Goal: Communication & Community: Answer question/provide support

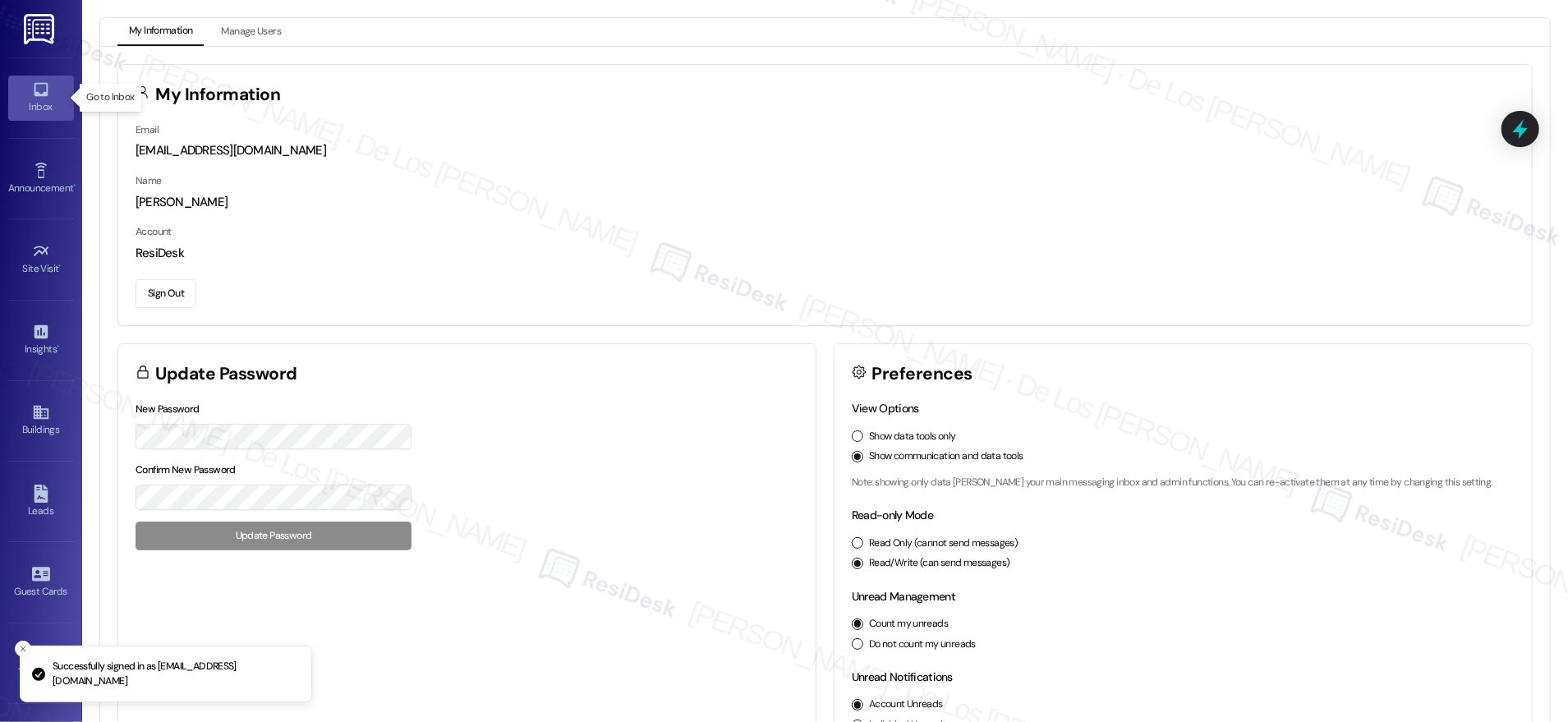
click at [28, 101] on div "Inbox" at bounding box center [41, 107] width 82 height 17
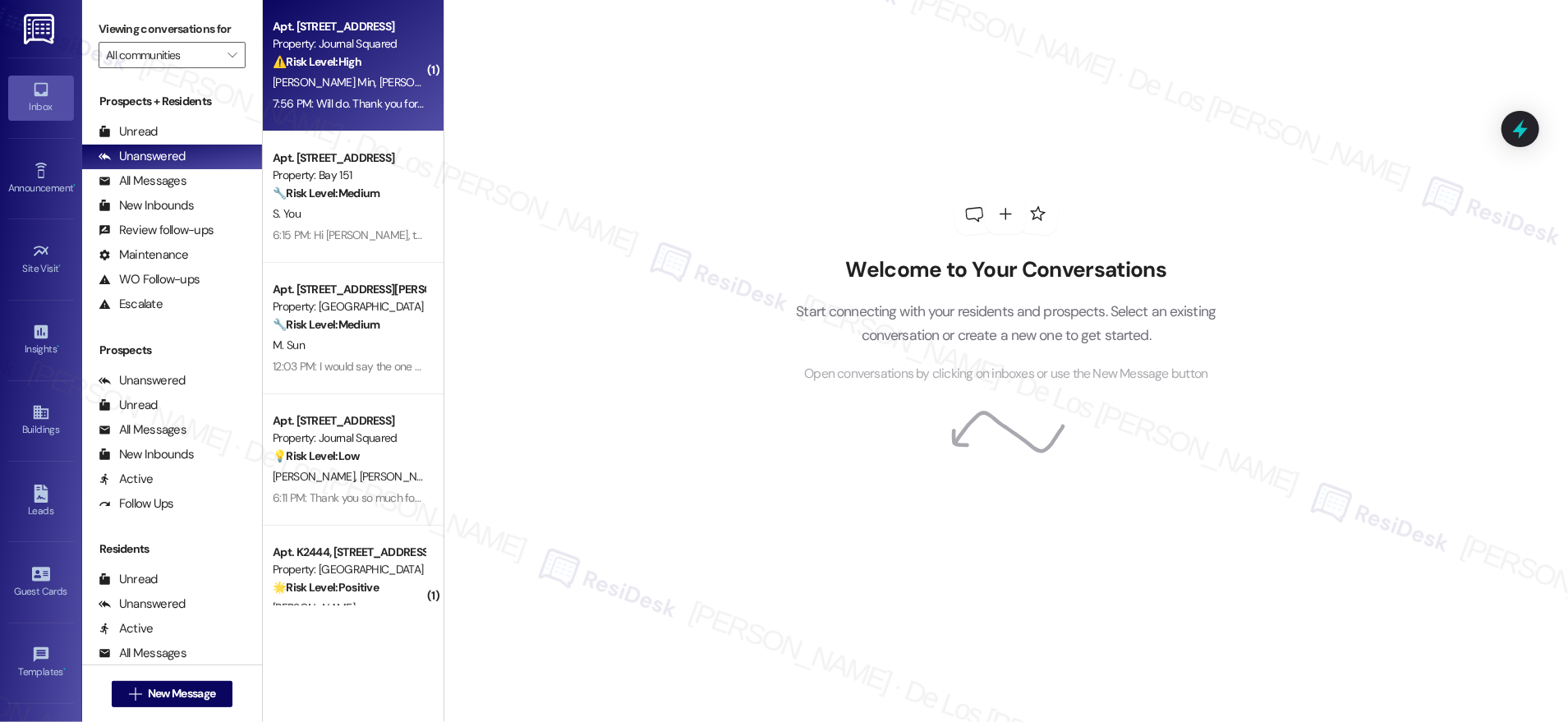
click at [377, 68] on div "⚠️ Risk Level: High The resident reported an unauthorized entry into their apar…" at bounding box center [348, 62] width 152 height 18
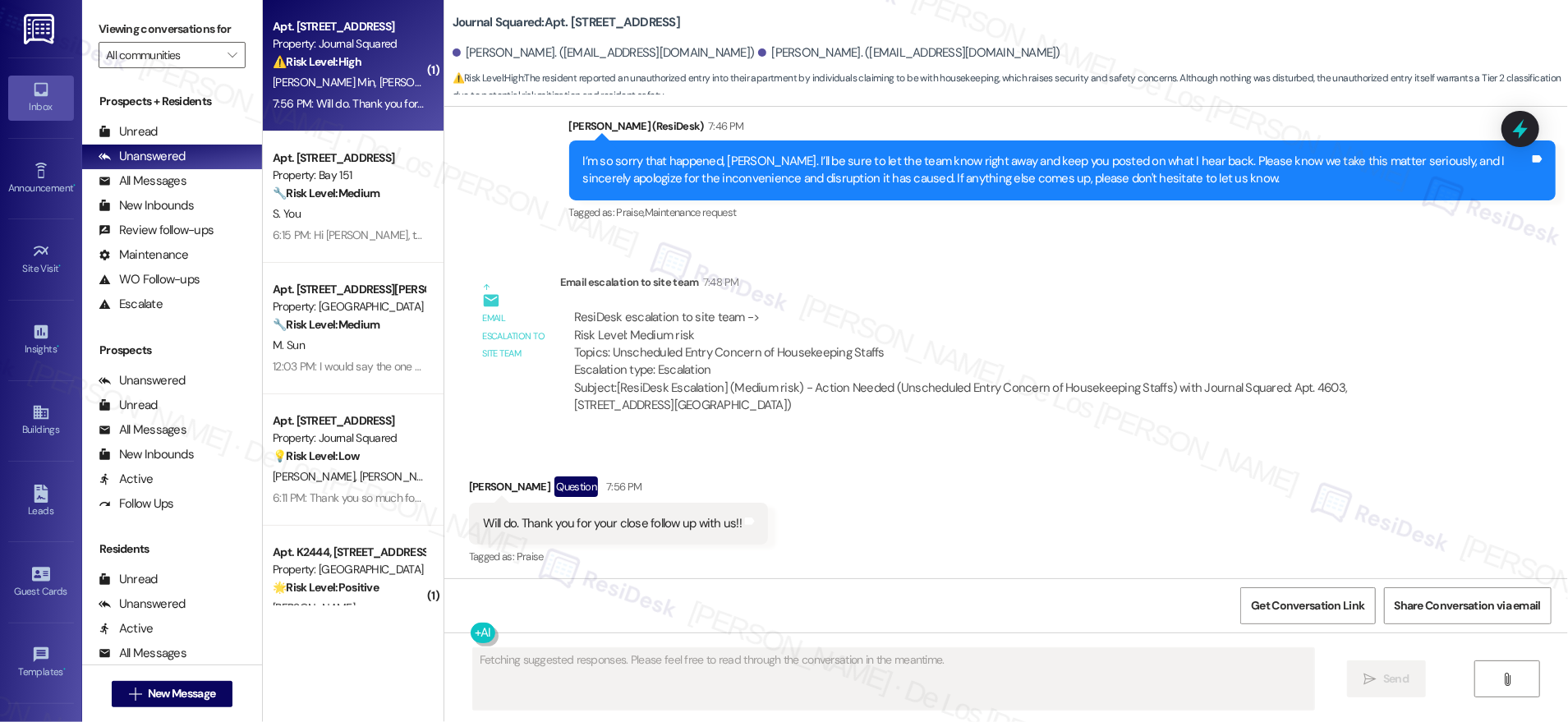
scroll to position [3191, 0]
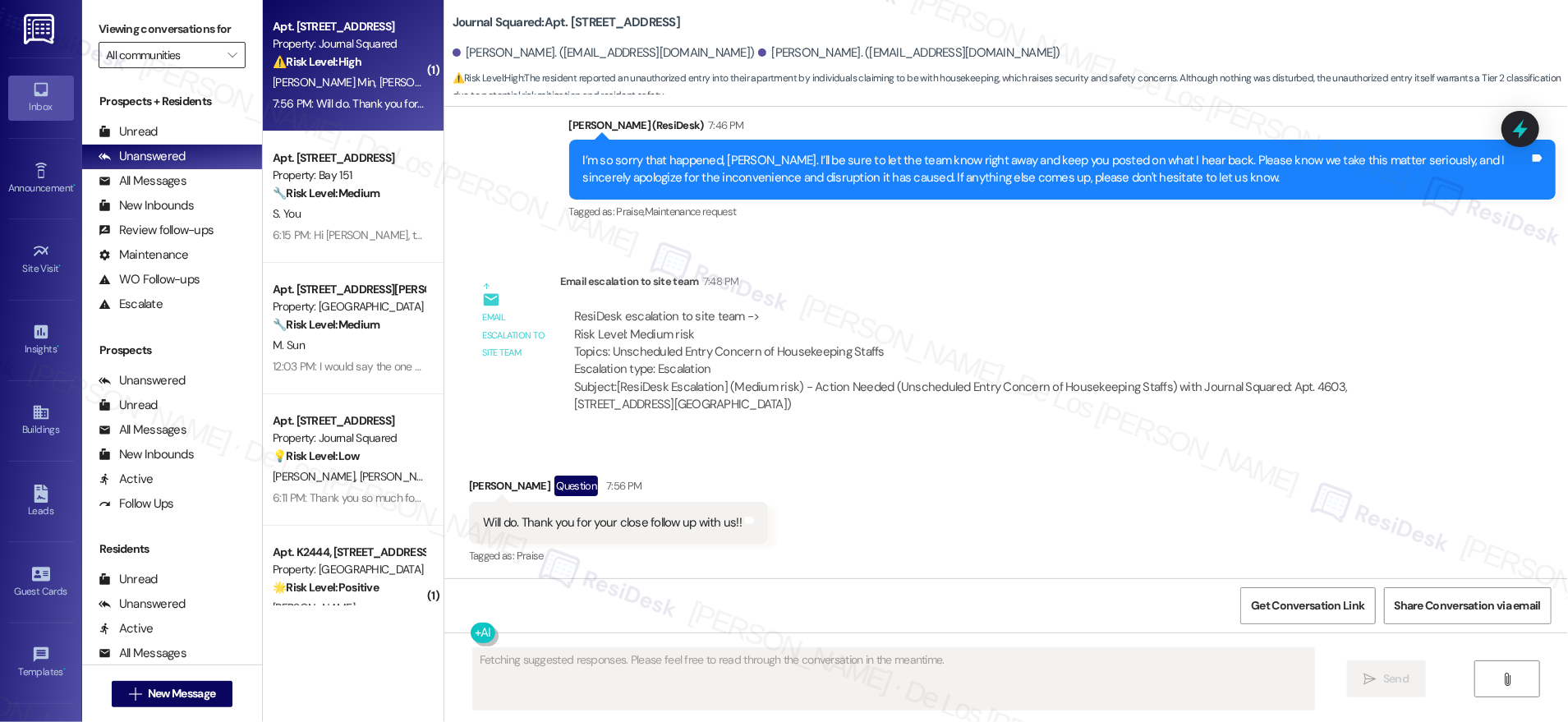
click at [183, 50] on input "All communities" at bounding box center [162, 54] width 113 height 26
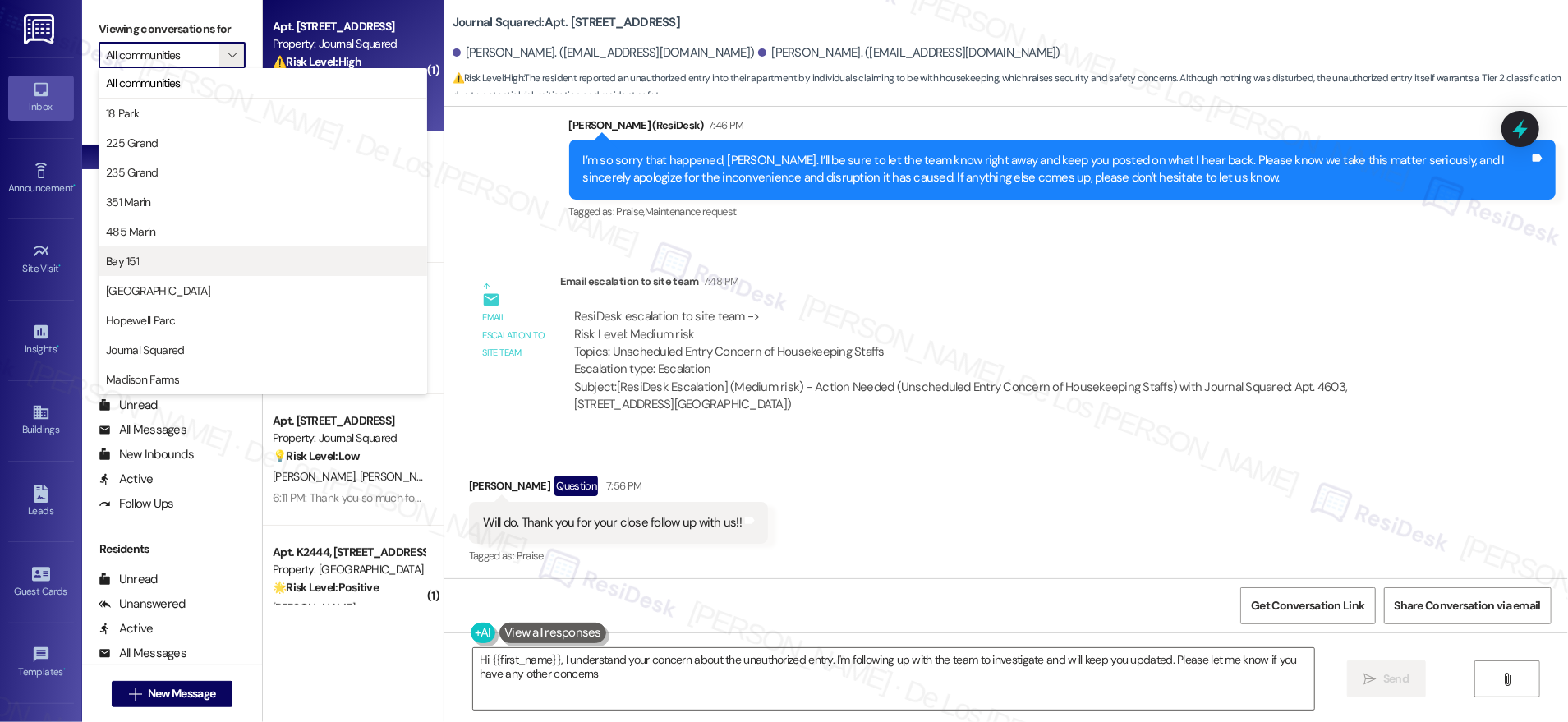
type textarea "Hi {{first_name}}, I understand your concern about the unauthorized entry. I'm …"
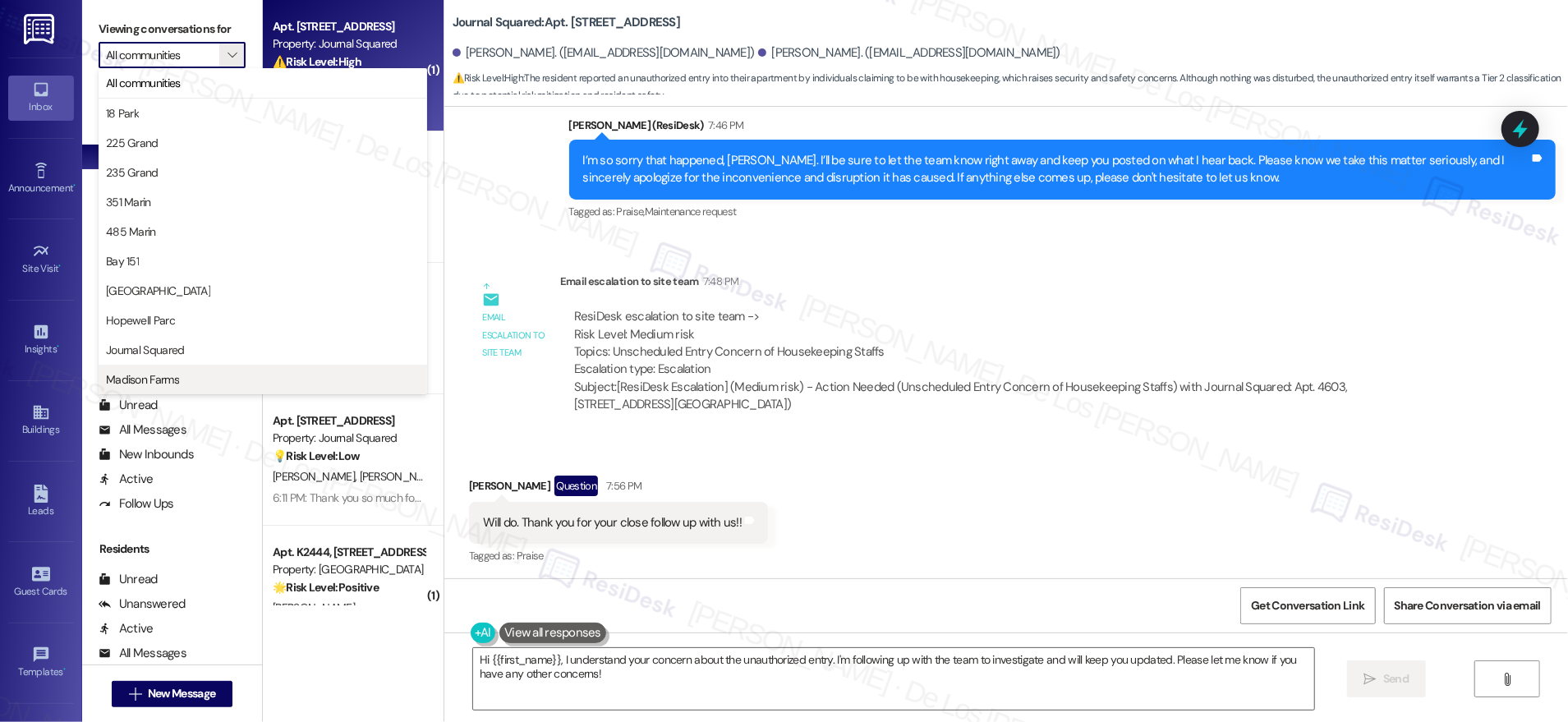
click at [192, 374] on span "Madison Farms" at bounding box center [263, 379] width 314 height 17
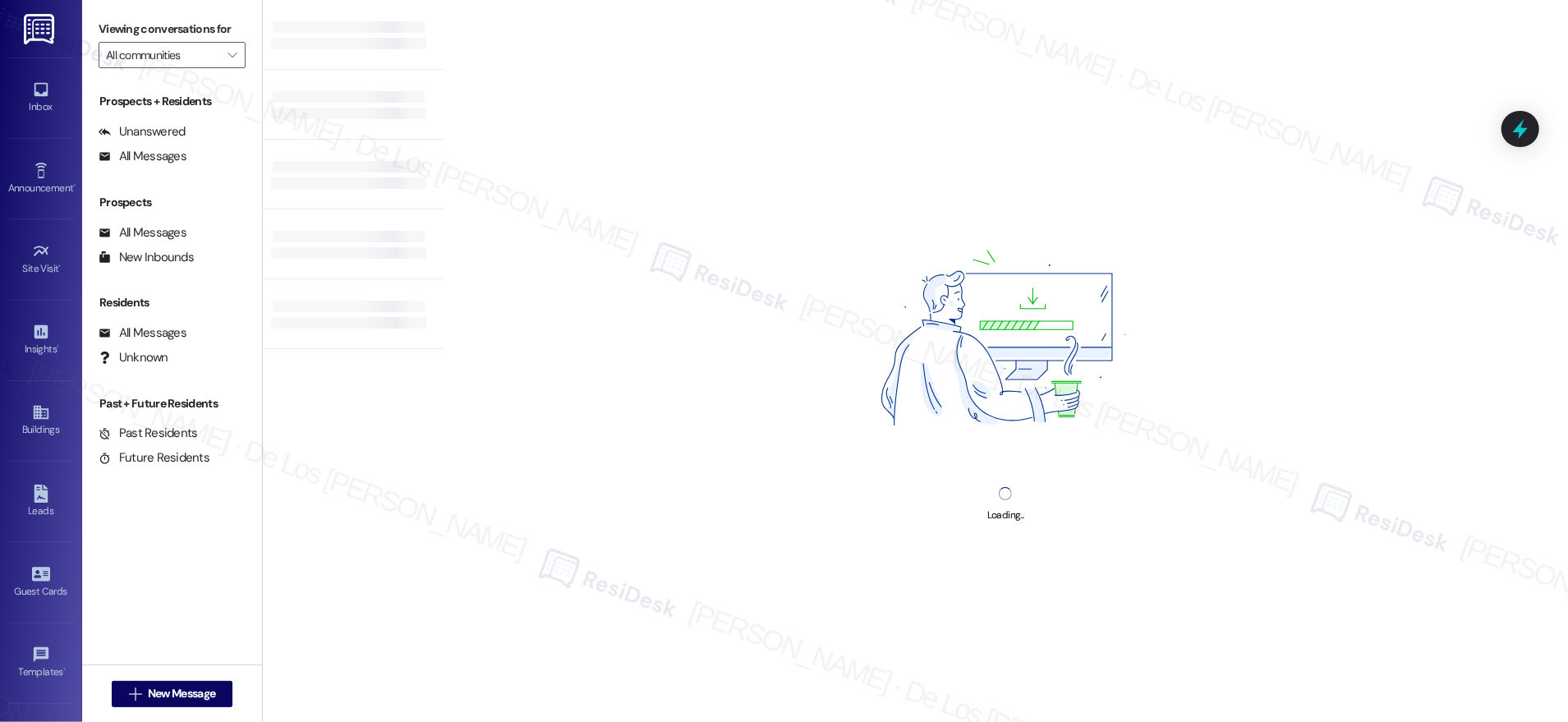
type input "Madison Farms"
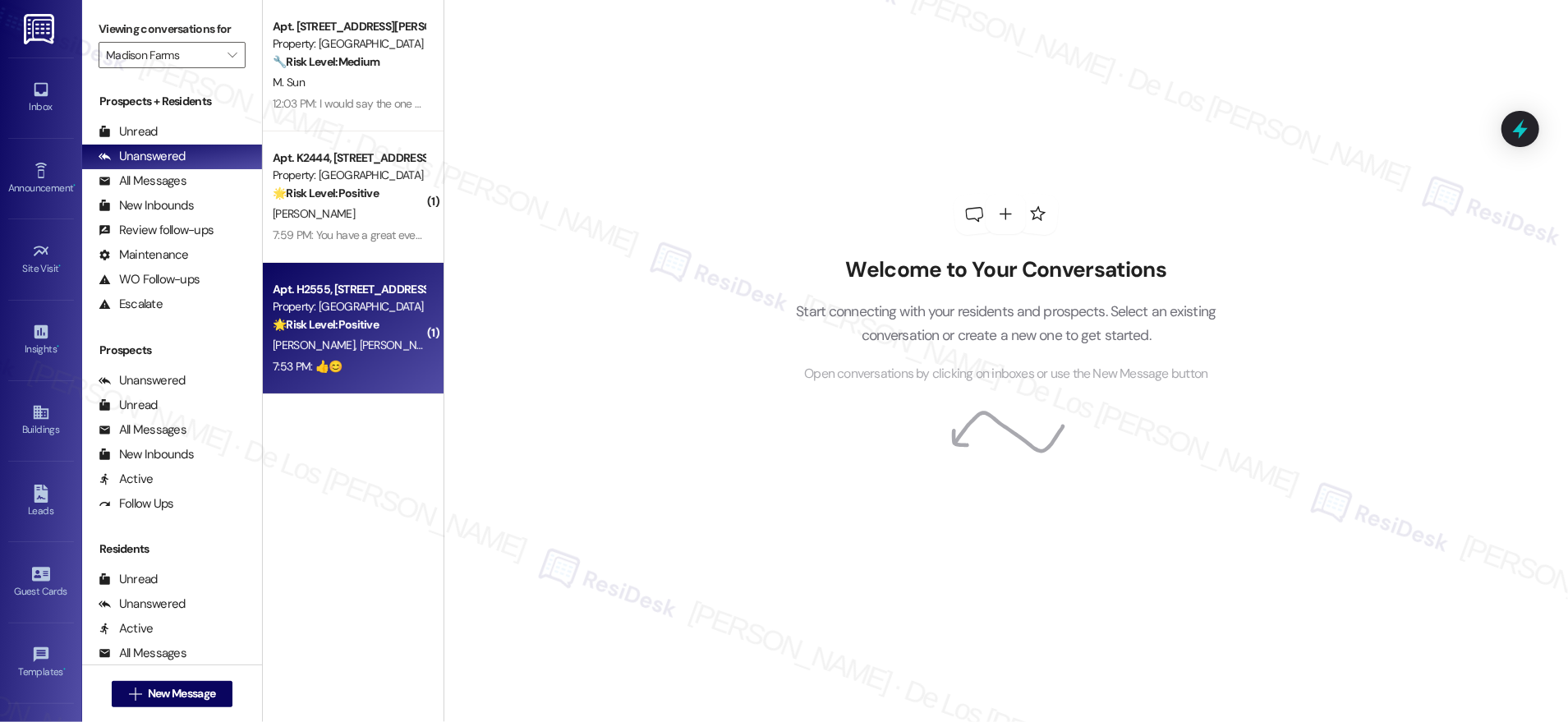
click at [362, 322] on strong "🌟 Risk Level: Positive" at bounding box center [326, 325] width 106 height 15
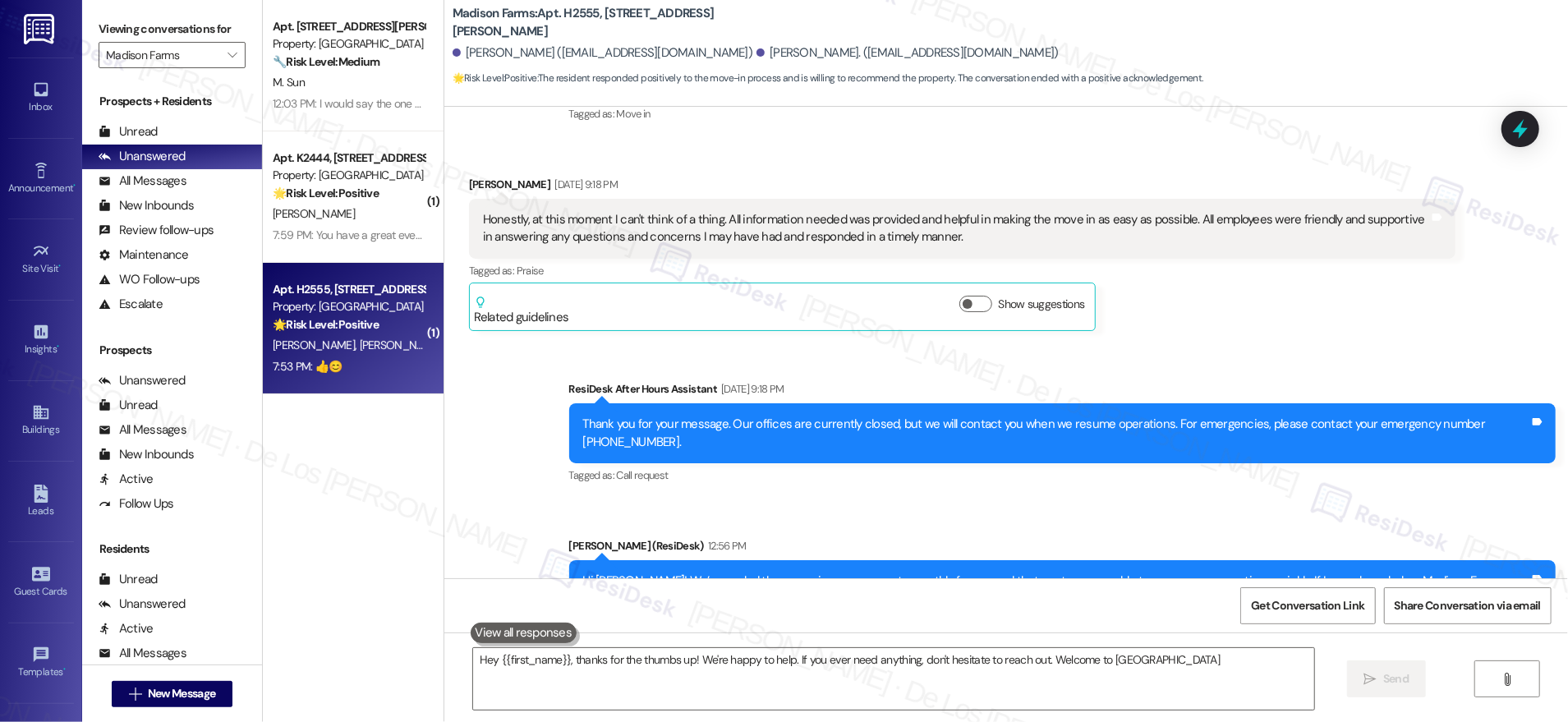
type textarea "Hey {{first_name}}, thanks for the thumbs up! We're happy to help. If you ever …"
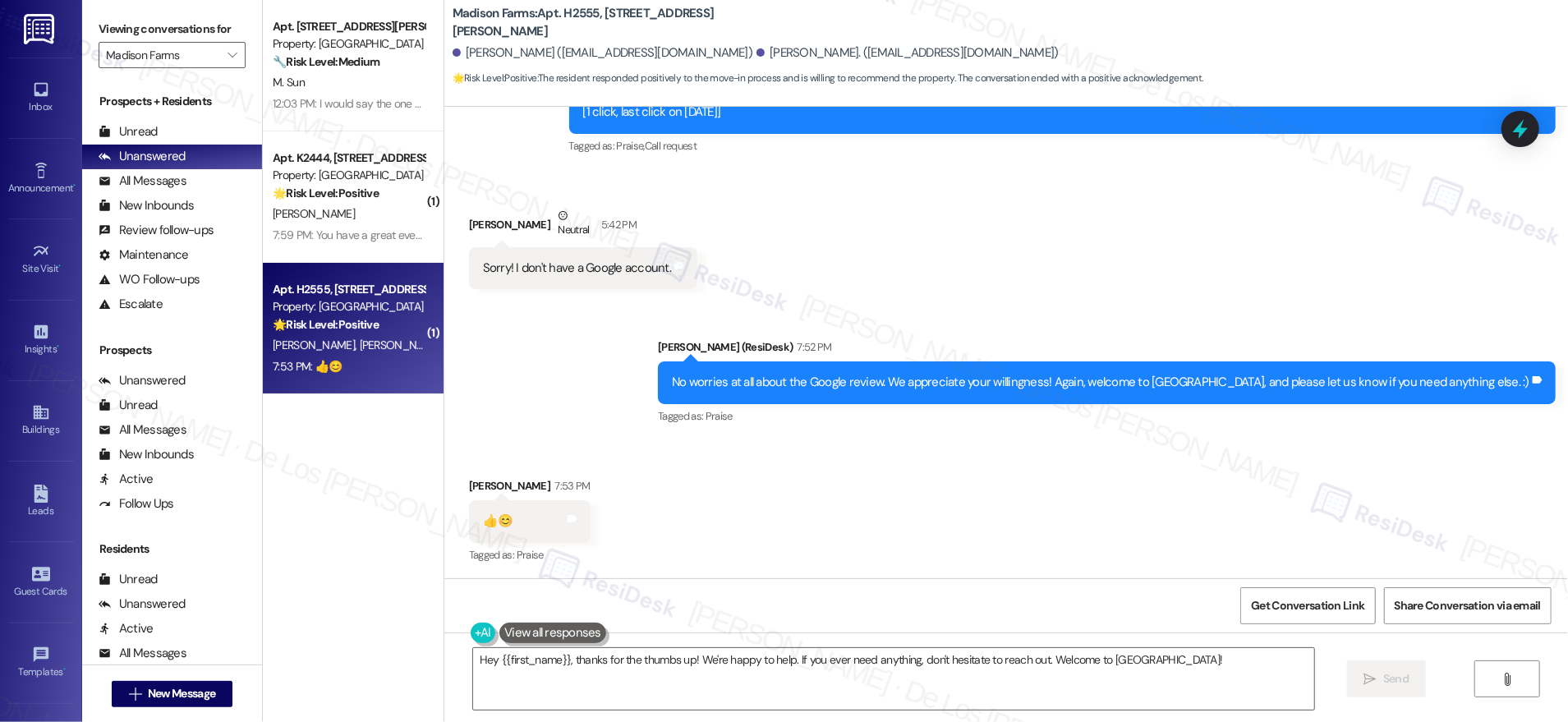
scroll to position [1256, 0]
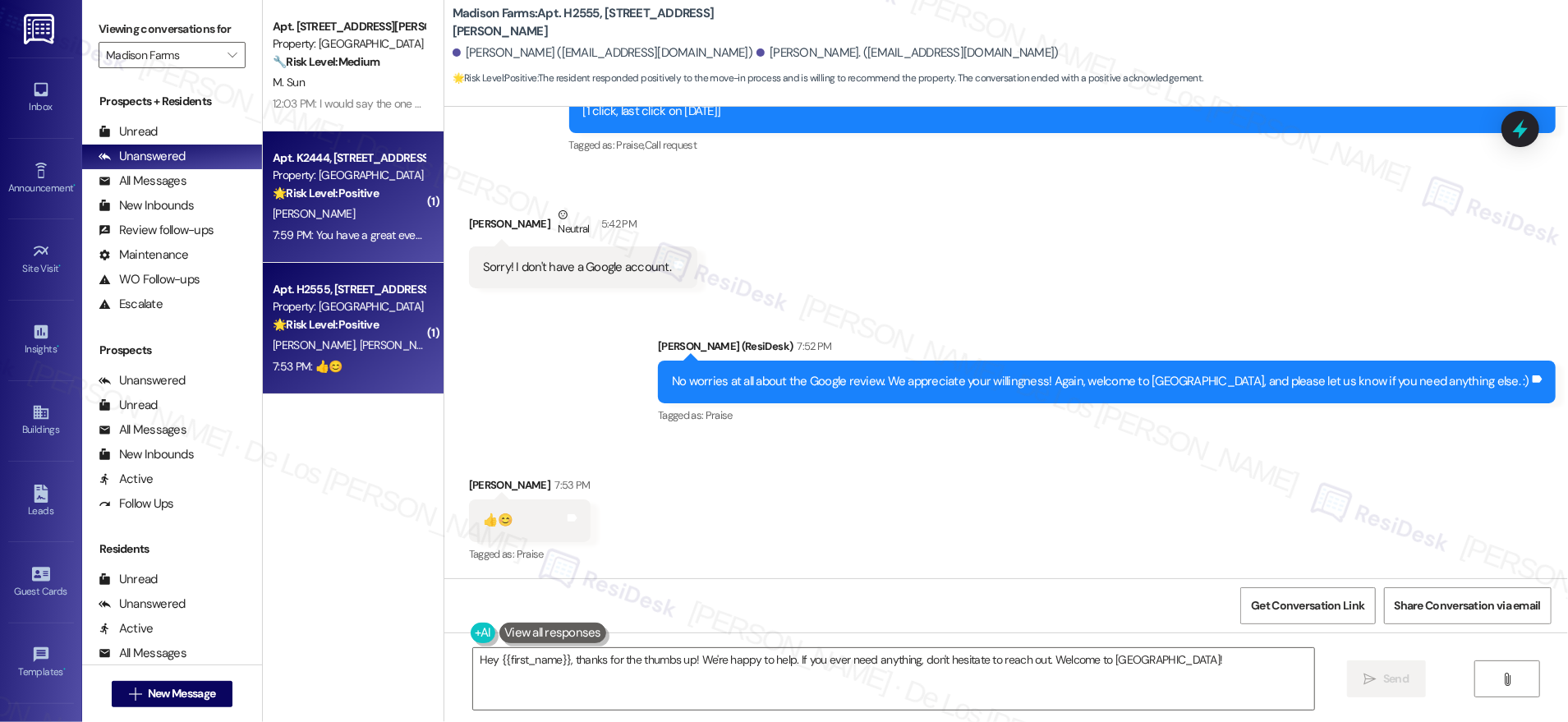
click at [336, 195] on strong "🌟 Risk Level: Positive" at bounding box center [326, 193] width 106 height 15
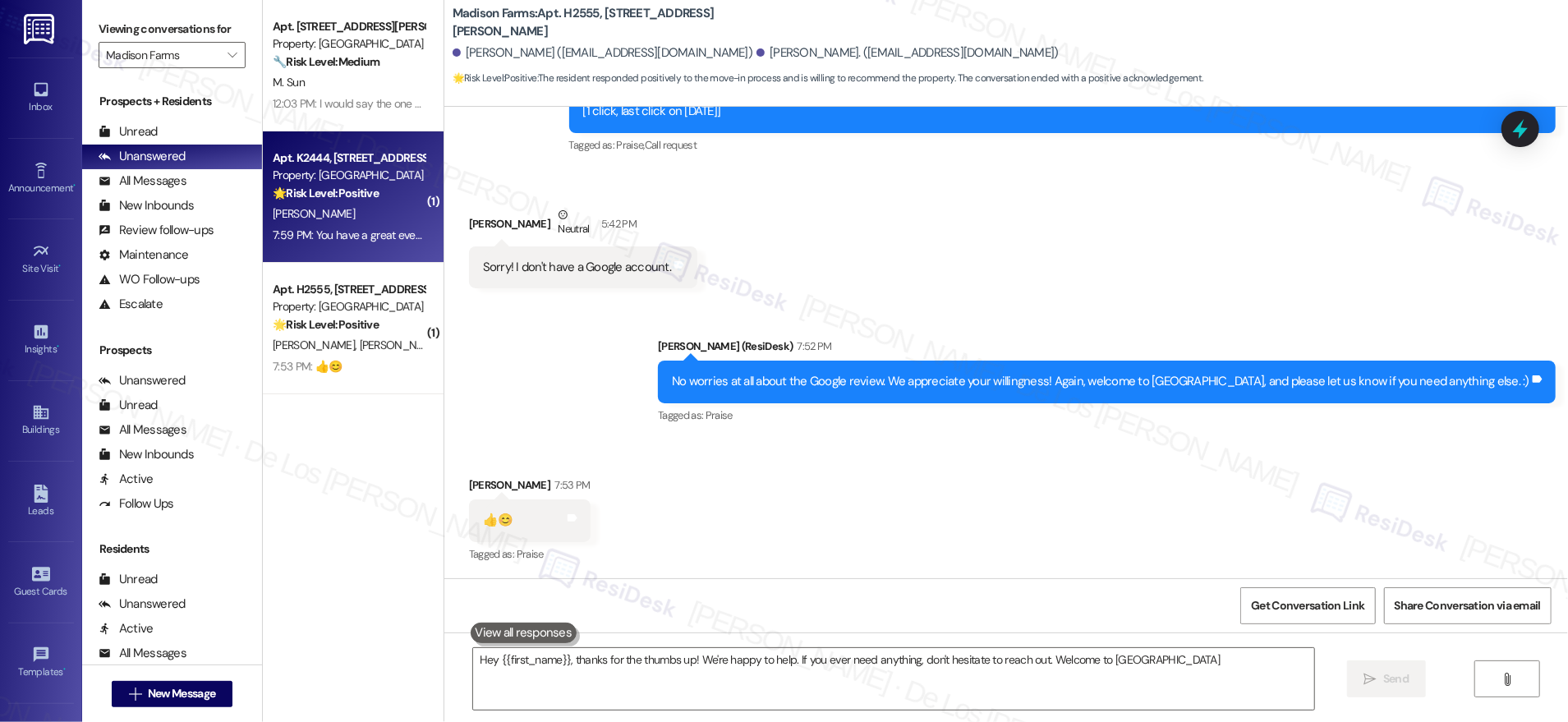
type textarea "Hey {{first_name}}, thanks for the thumbs up! We're happy to help. If you ever …"
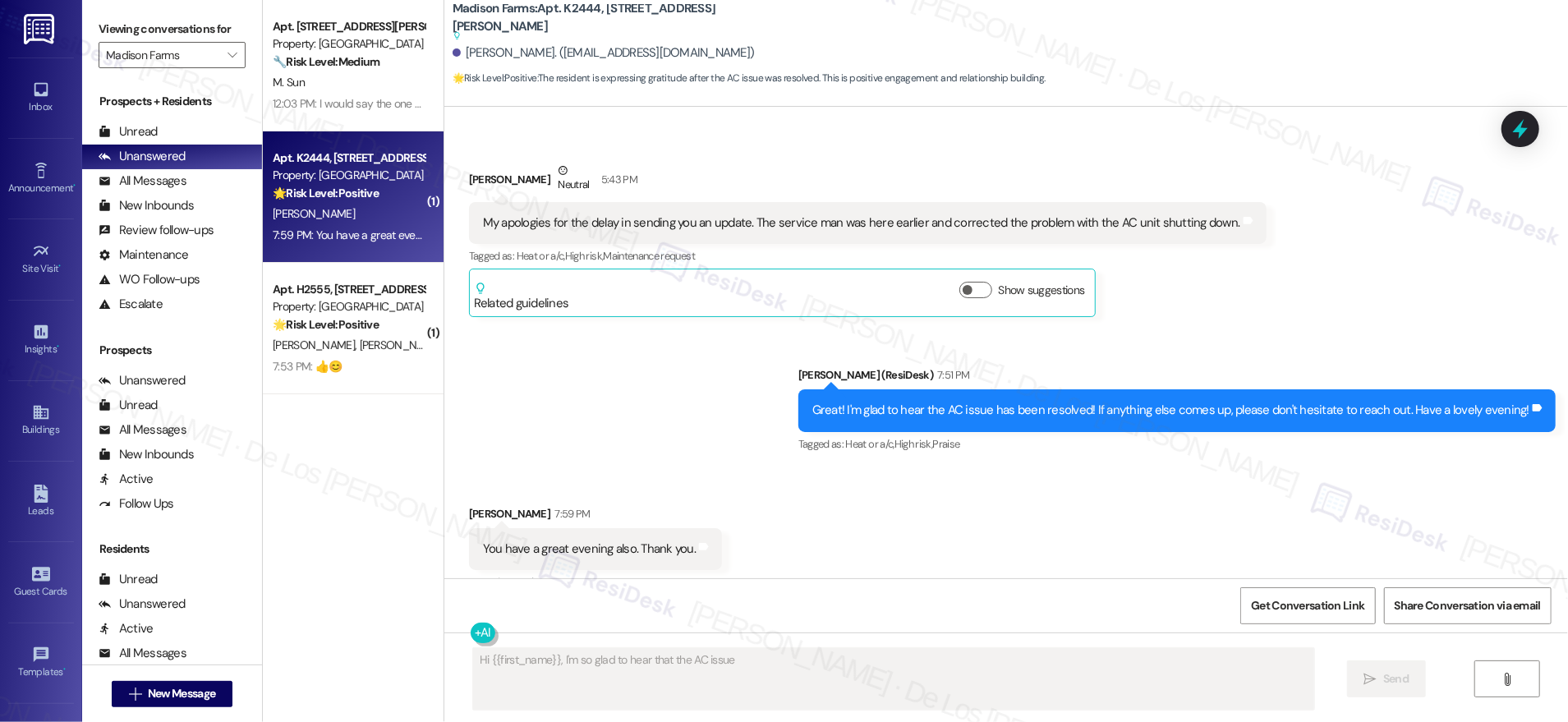
scroll to position [3422, 0]
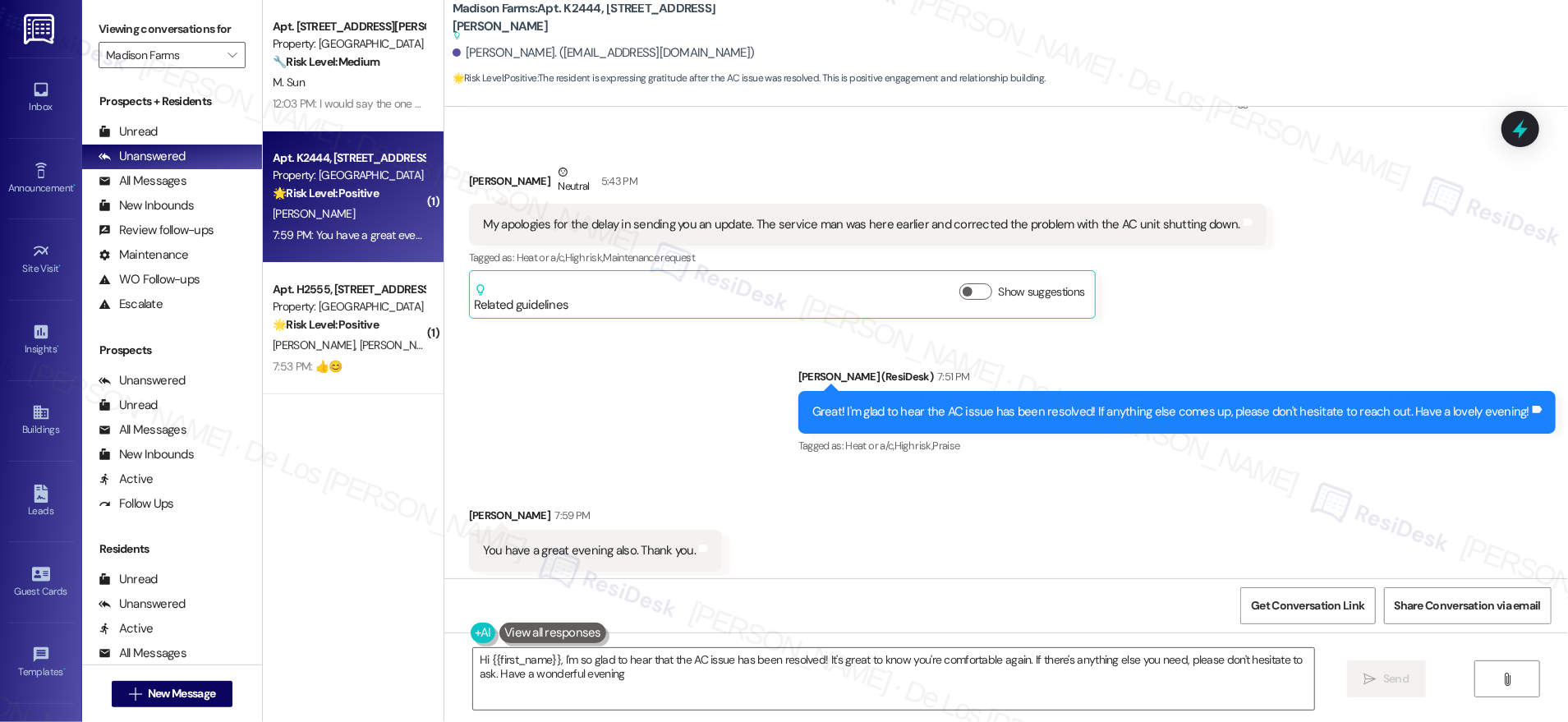
type textarea "Hi {{first_name}}, I'm so glad to hear that the AC issue has been resolved! It'…"
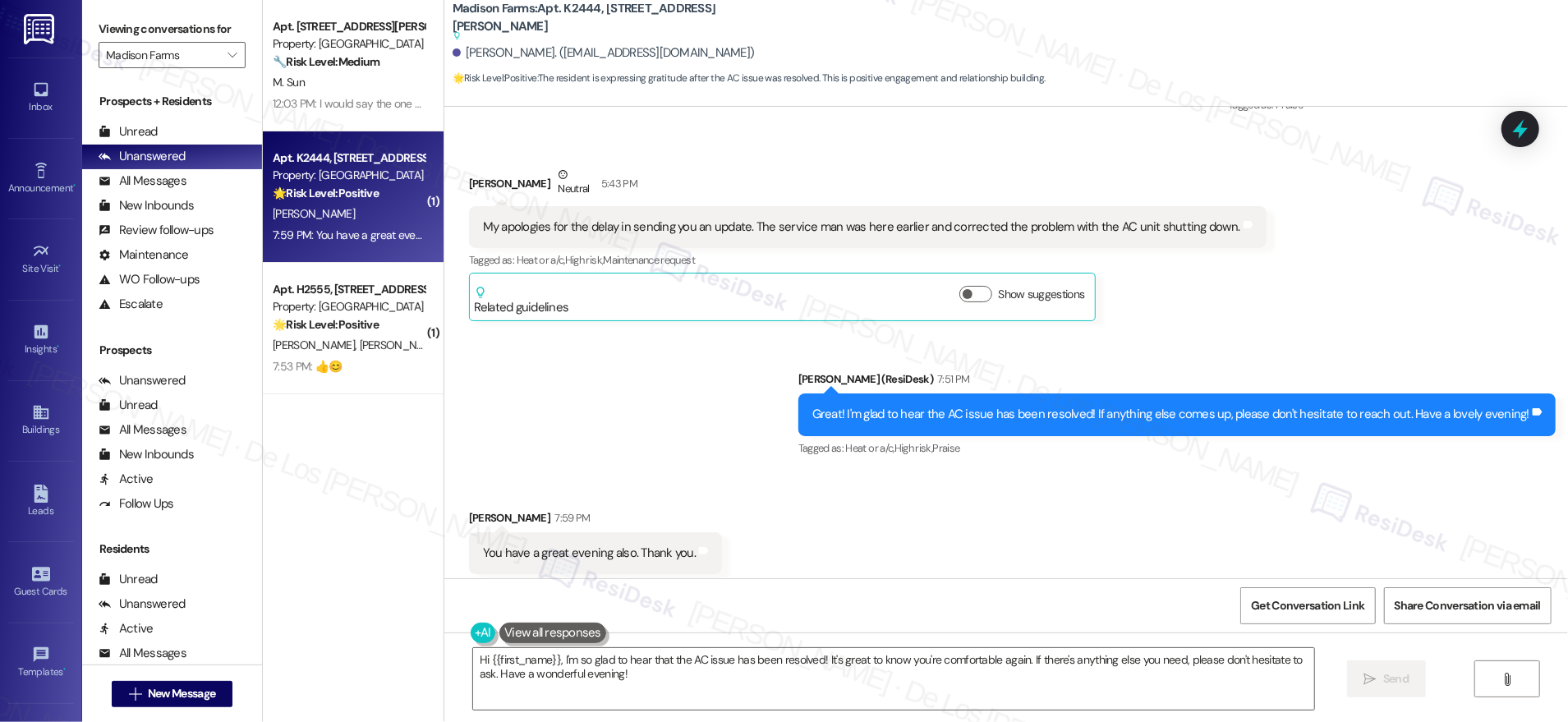
scroll to position [3434, 0]
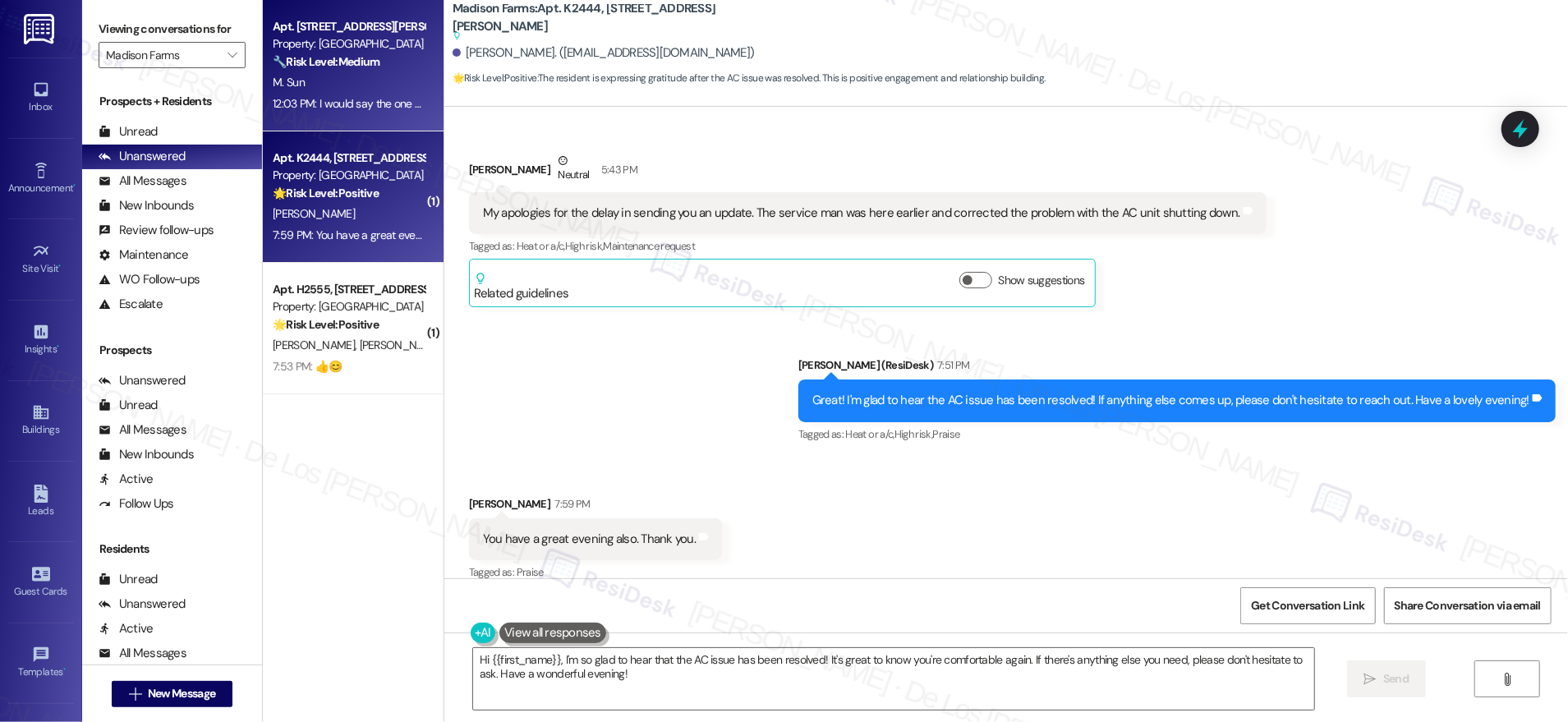
click at [352, 86] on div "M. Sun" at bounding box center [348, 82] width 155 height 21
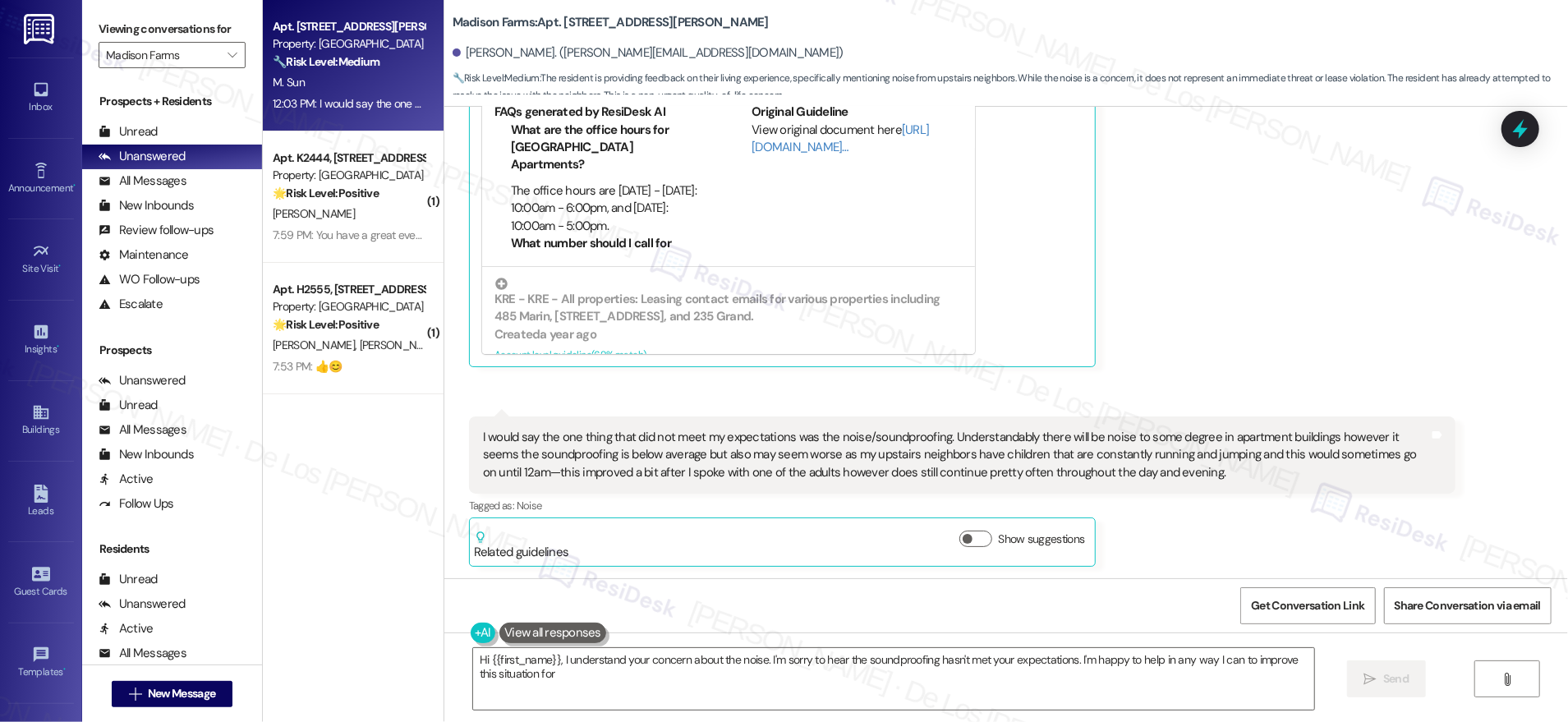
scroll to position [735, 0]
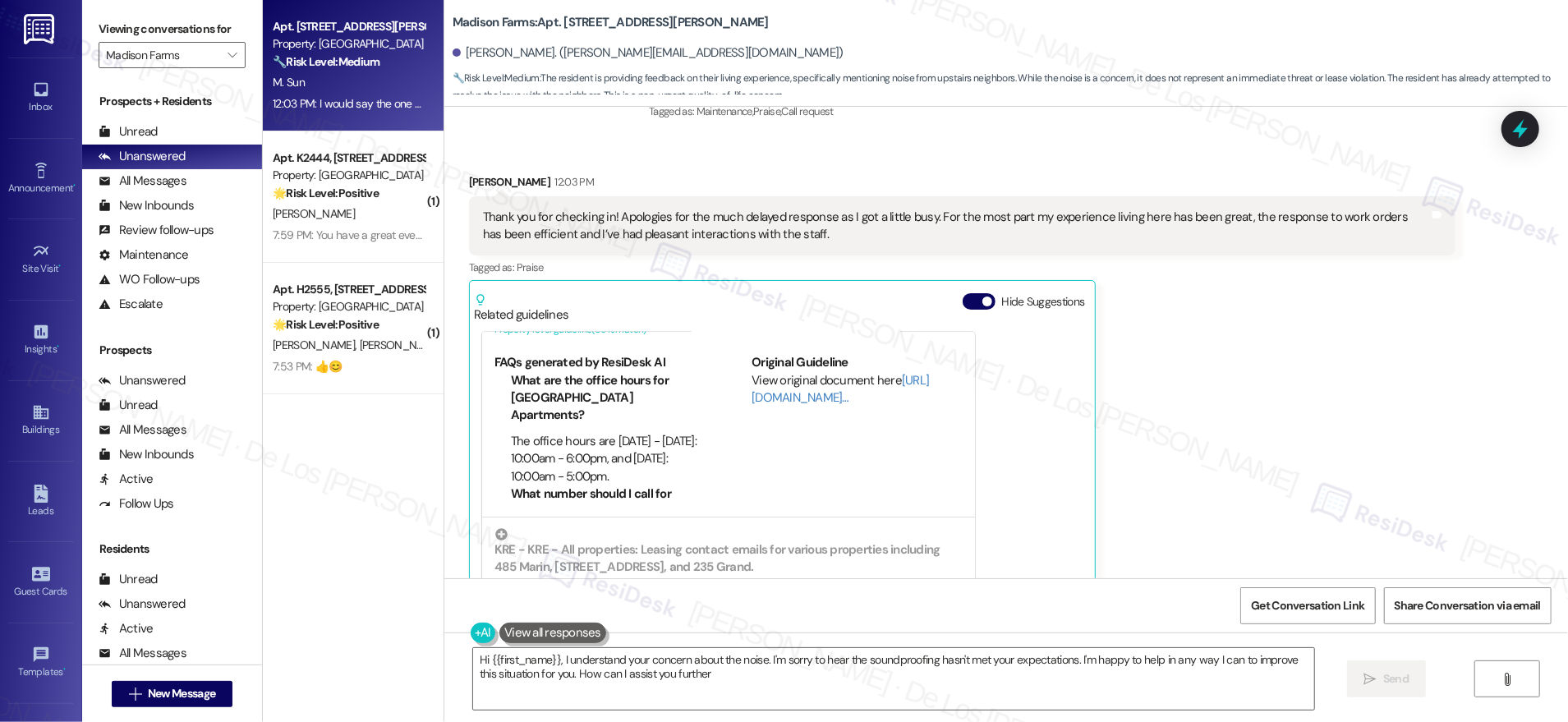
type textarea "Hi {{first_name}}, I understand your concern about the noise. I'm sorry to hear…"
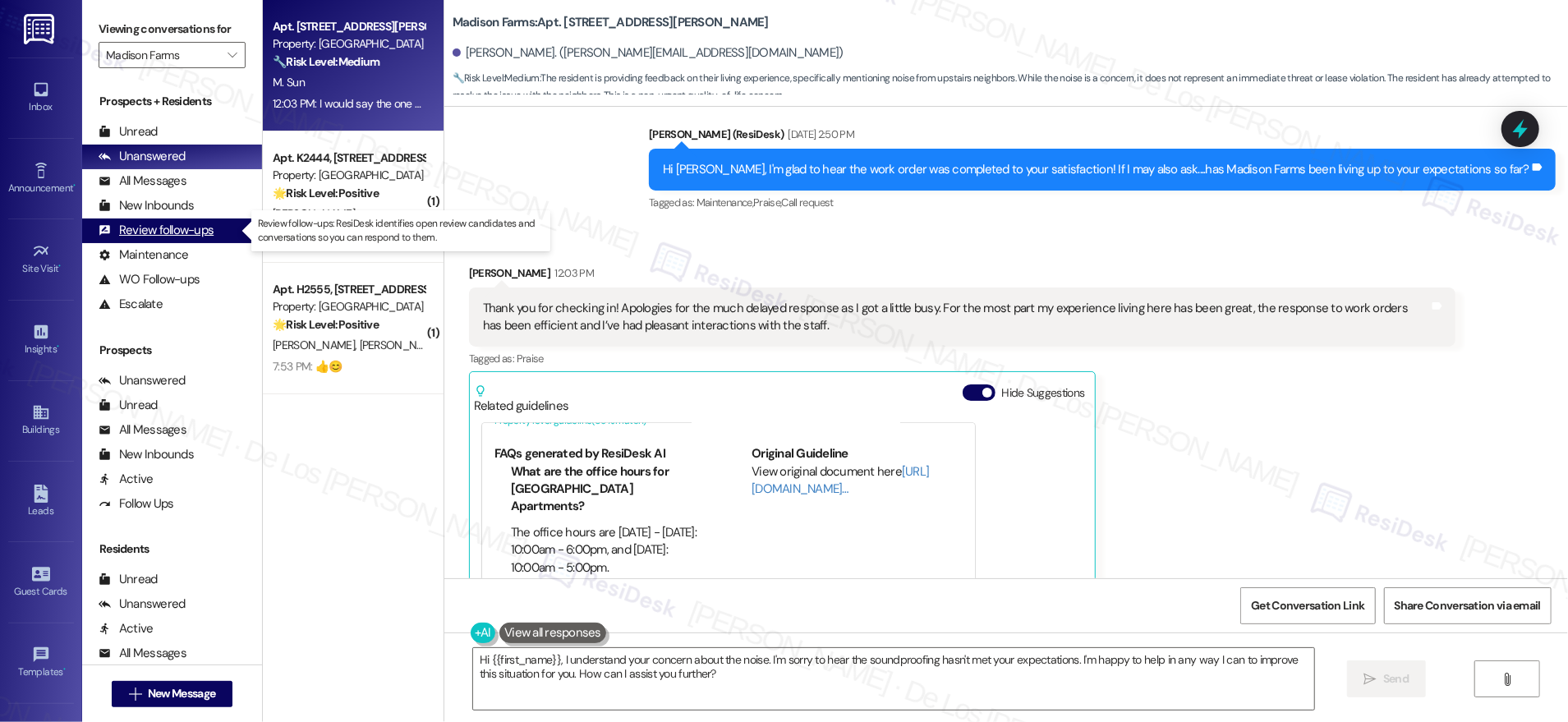
click at [185, 228] on div "Review follow-ups" at bounding box center [156, 230] width 115 height 18
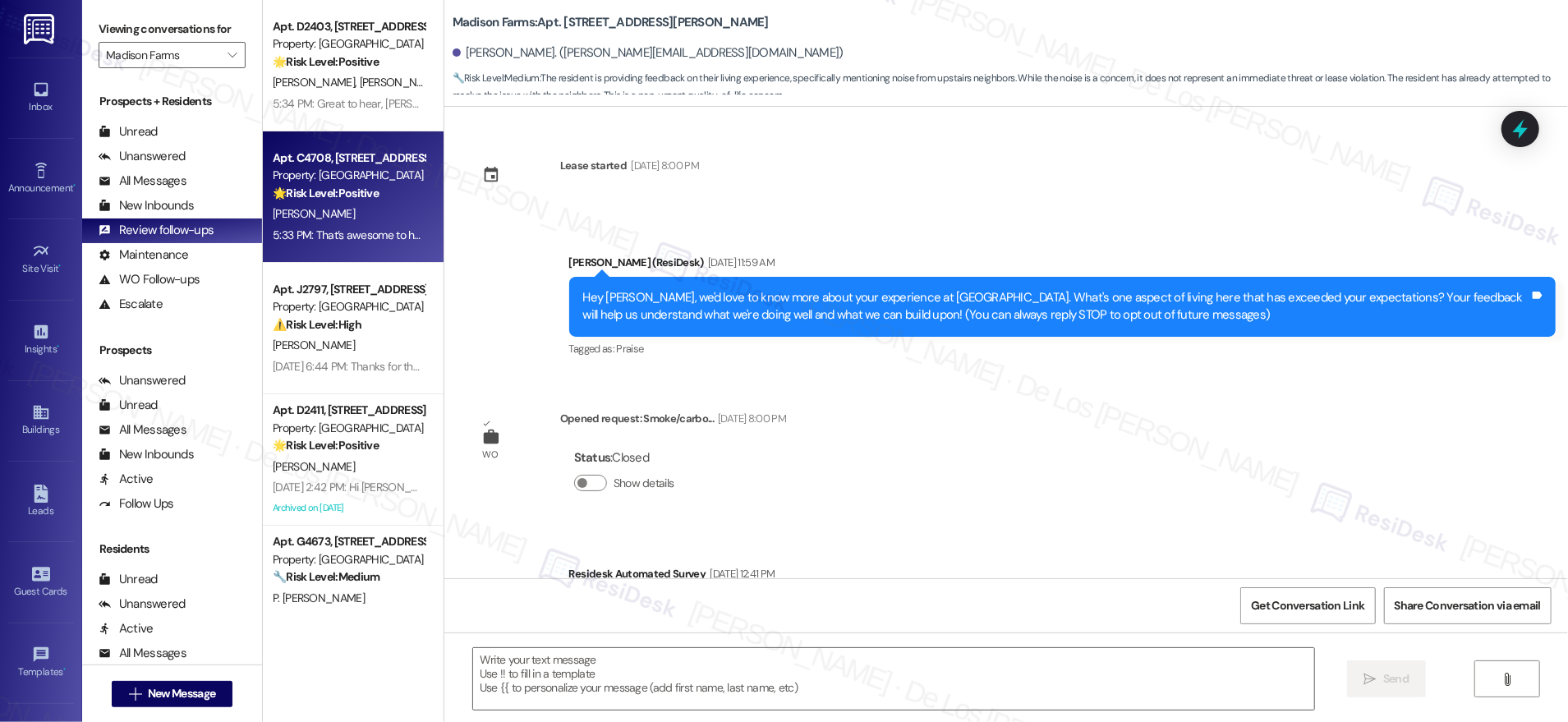
type textarea "Fetching suggested responses. Please feel free to read through the conversation…"
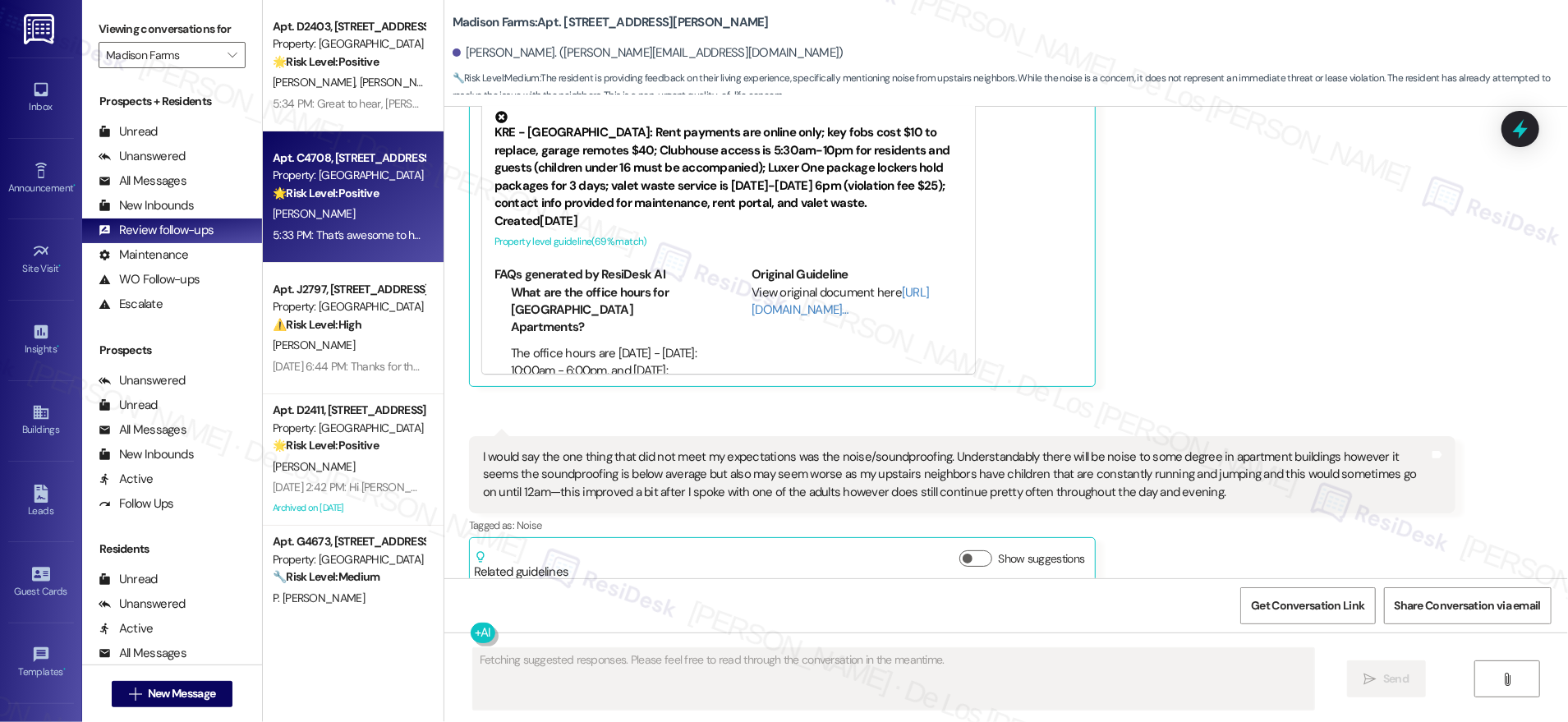
scroll to position [1076, 0]
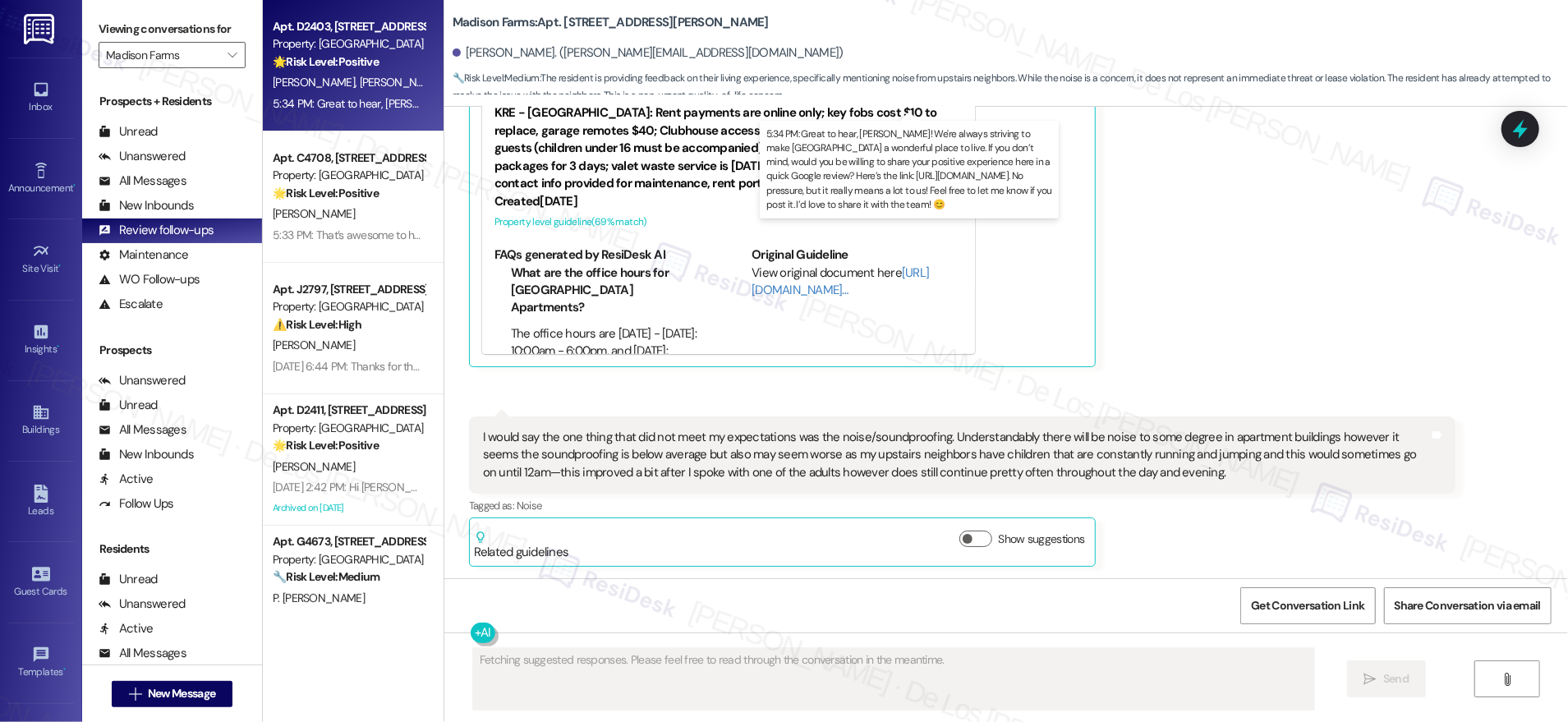
click at [349, 104] on div "5:34 PM: Great to hear, [PERSON_NAME]! We're always striving to make [GEOGRAPHI…" at bounding box center [1170, 104] width 1794 height 15
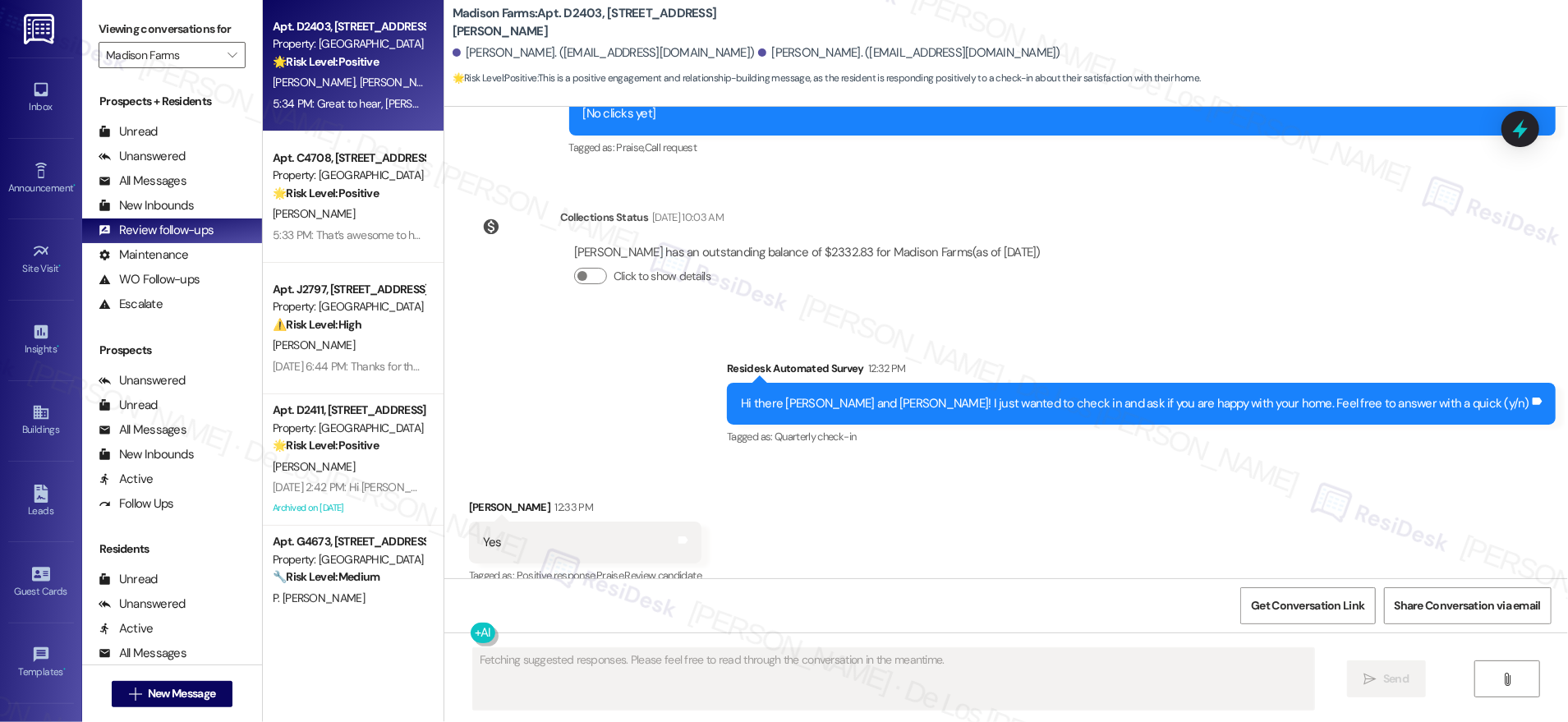
scroll to position [3086, 0]
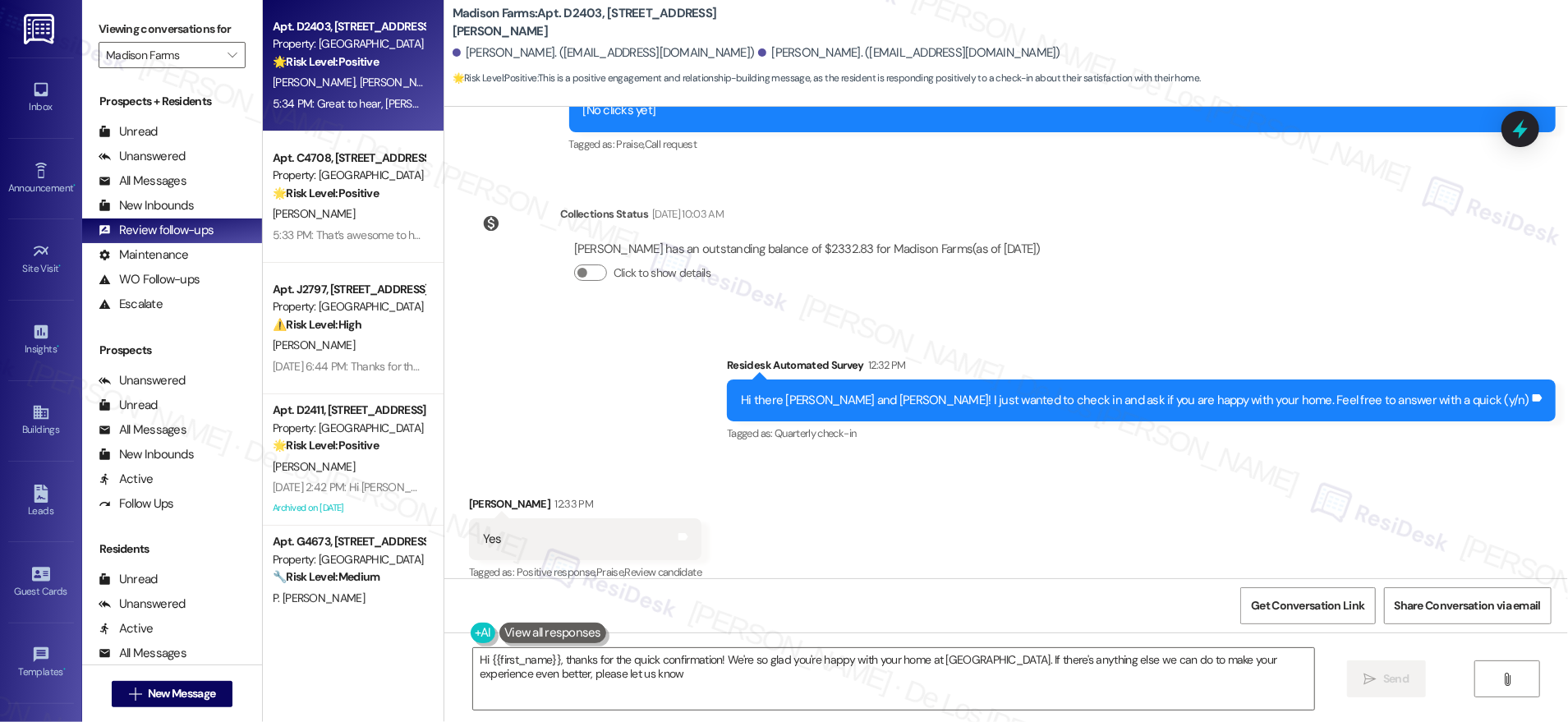
type textarea "Hi {{first_name}}, thanks for the quick confirmation! We're so glad you're happ…"
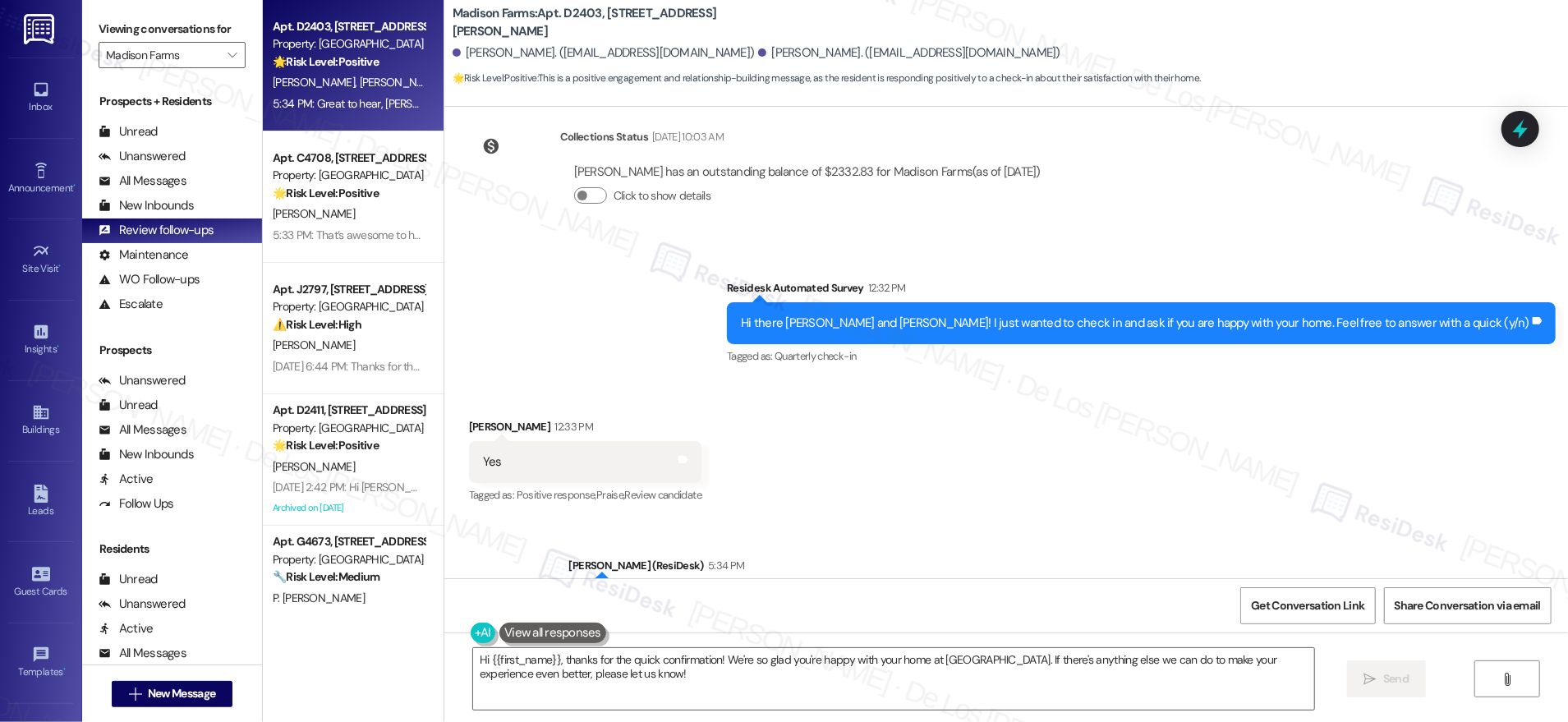
scroll to position [3296, 0]
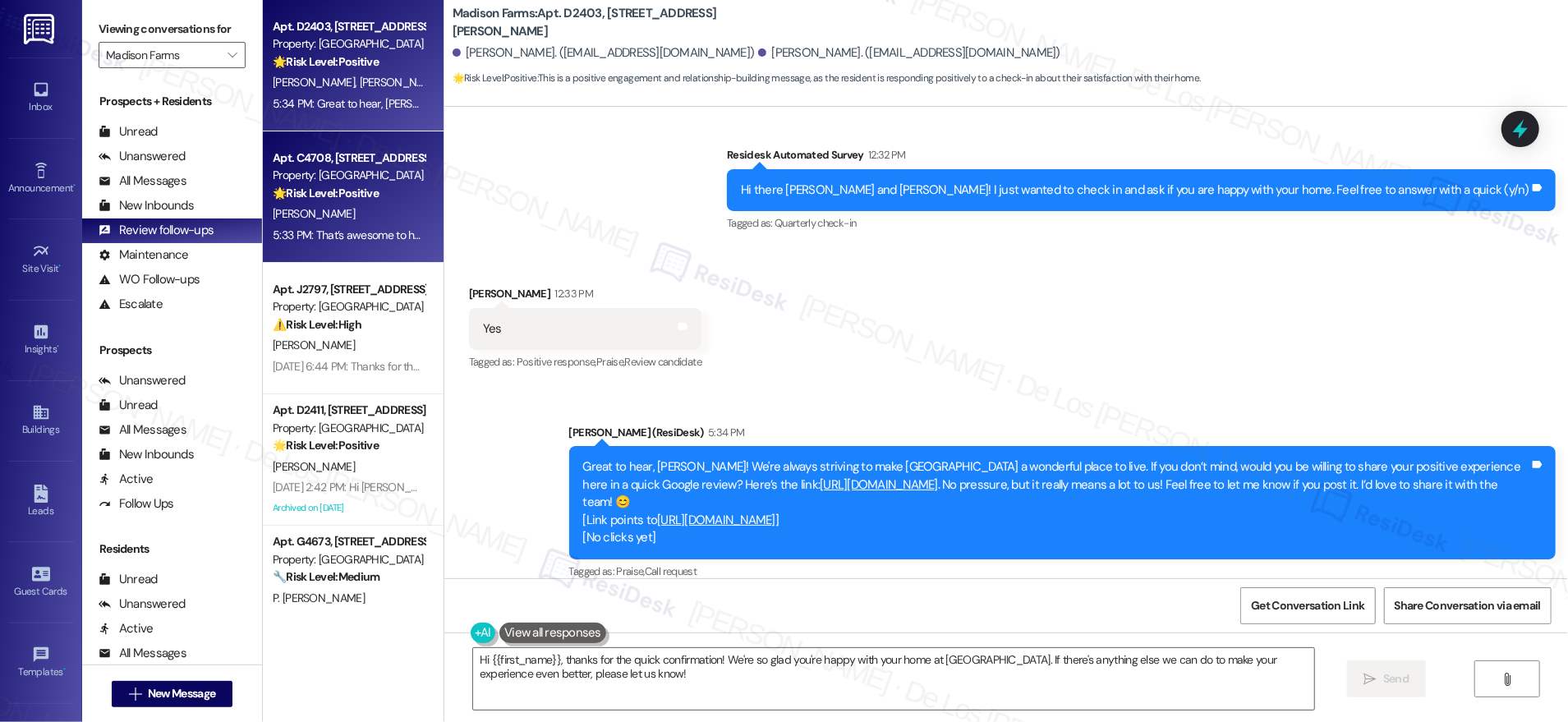
click at [361, 212] on div "[PERSON_NAME]" at bounding box center [348, 214] width 155 height 21
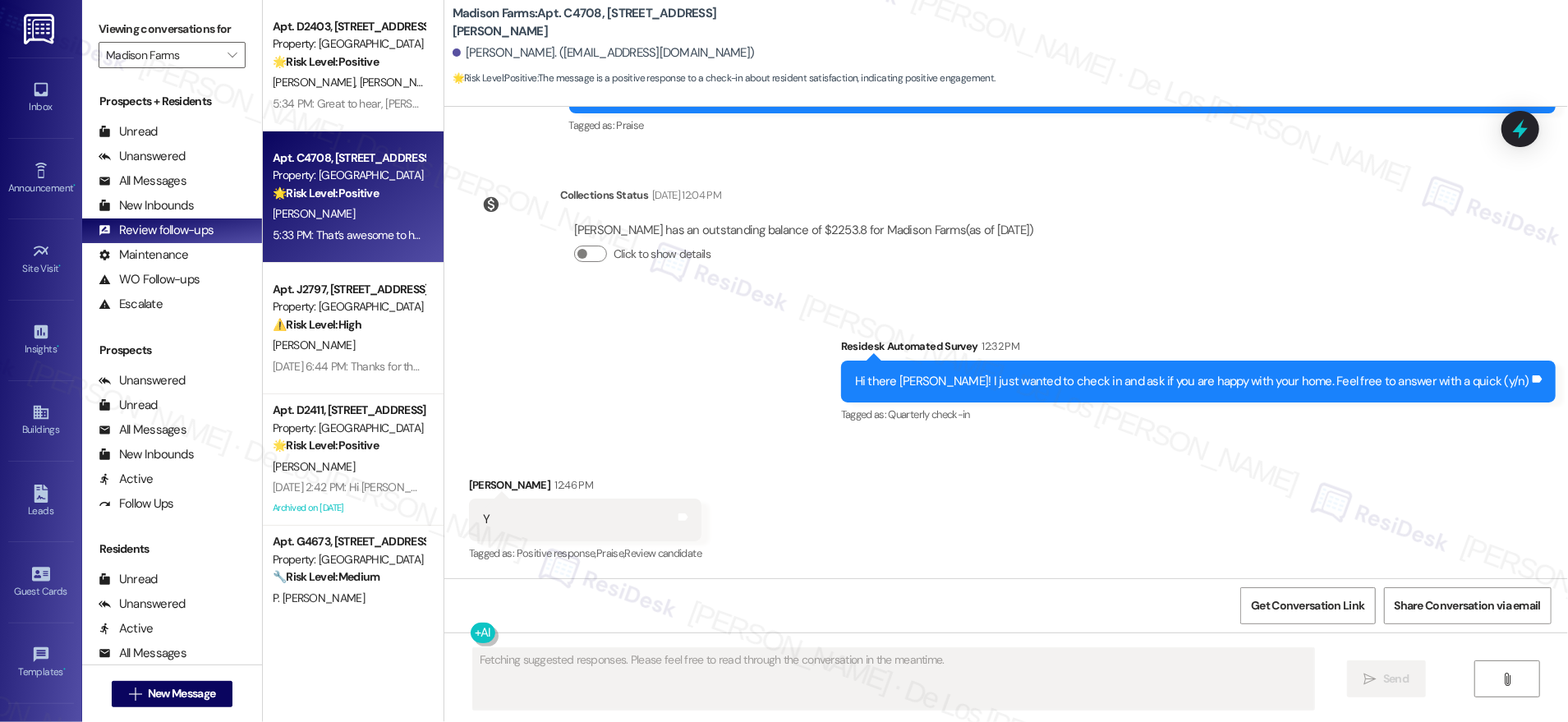
scroll to position [1128, 0]
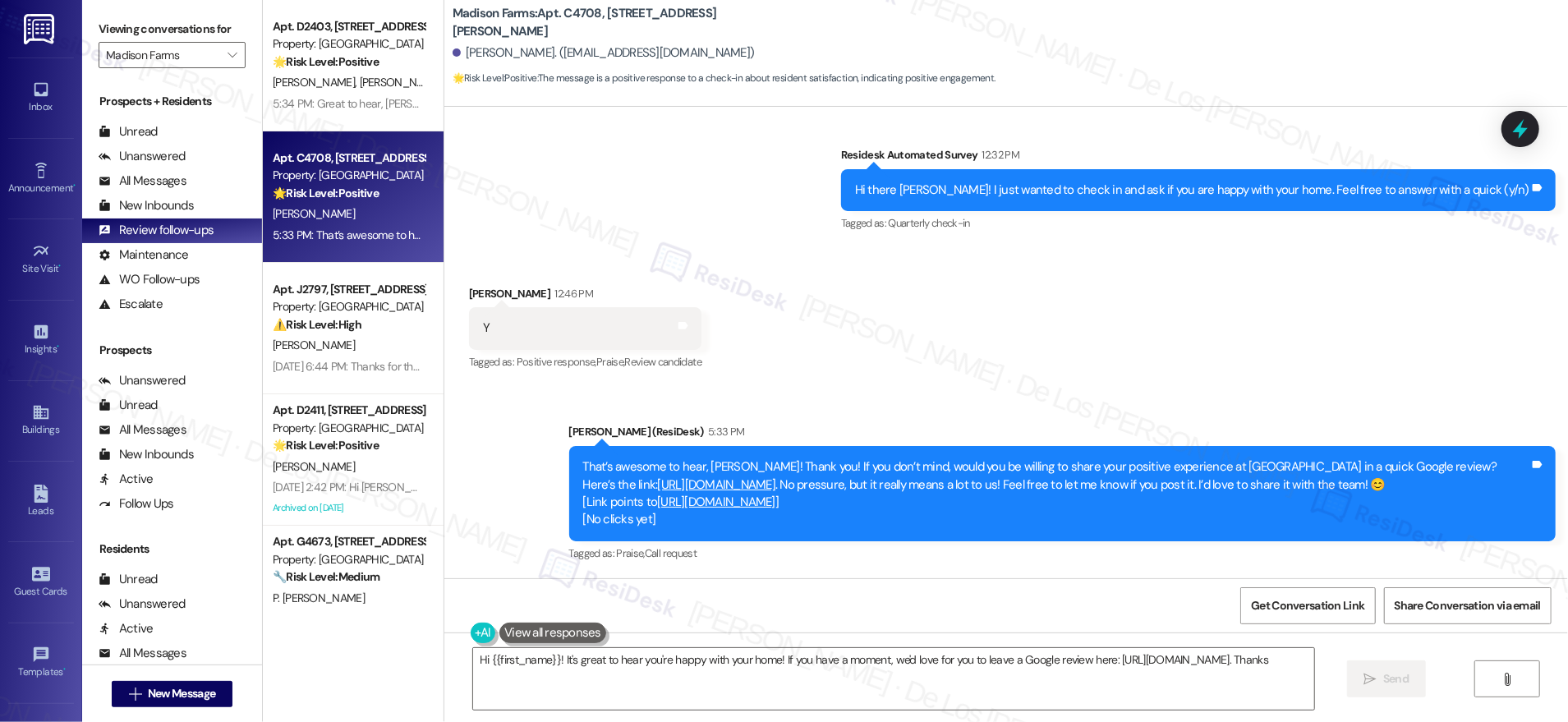
type textarea "Hi {{first_name}}! It's great to hear you're happy with your home! If you have …"
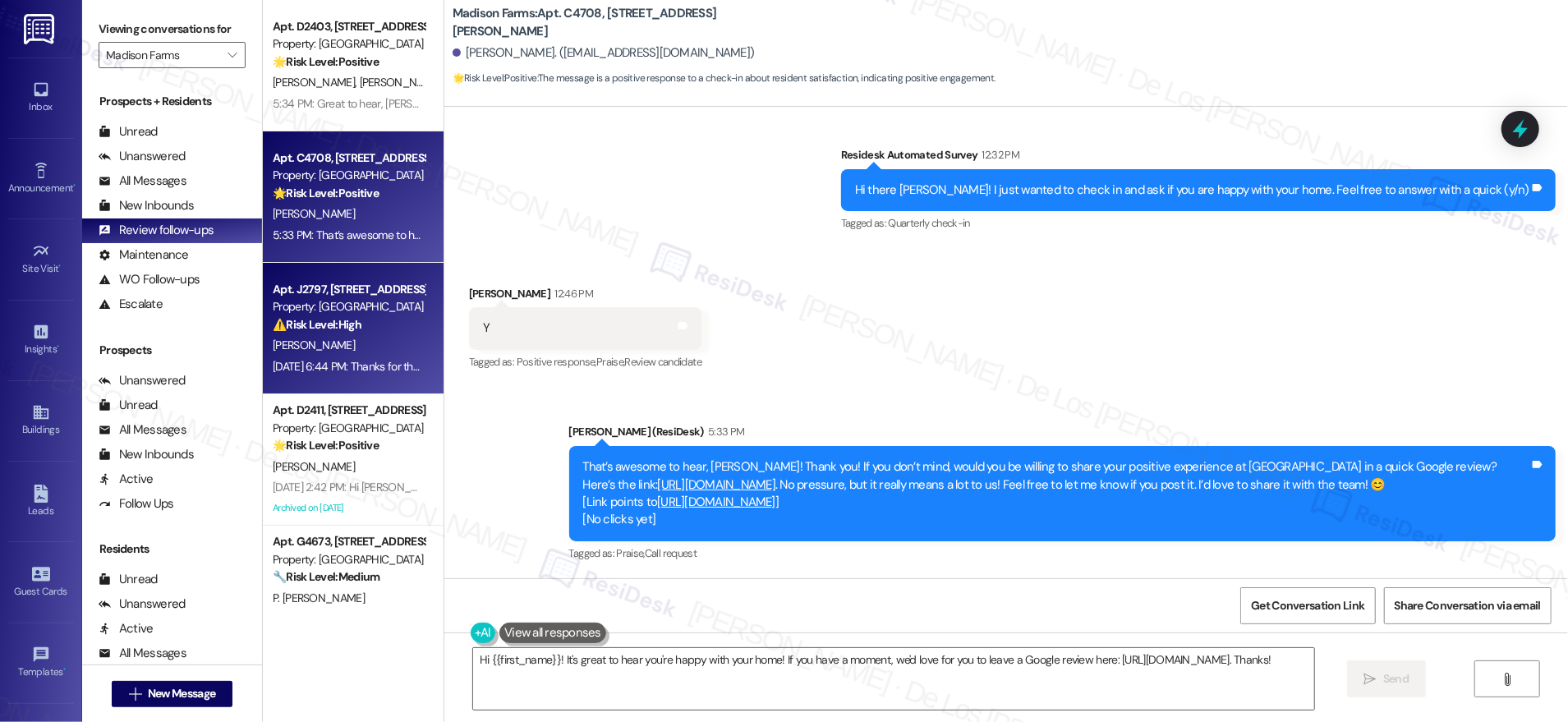
click at [334, 323] on strong "⚠️ Risk Level: High" at bounding box center [317, 325] width 89 height 15
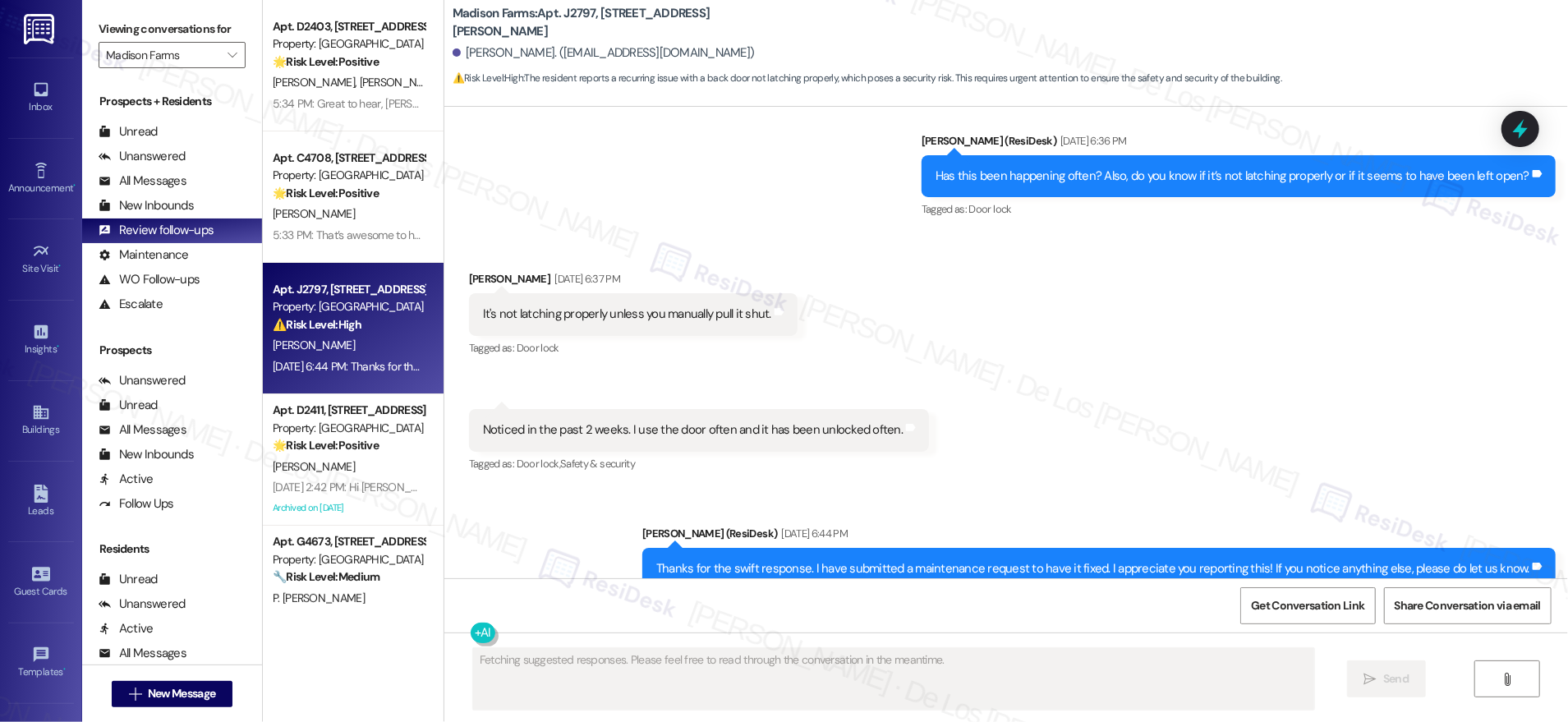
scroll to position [2255, 0]
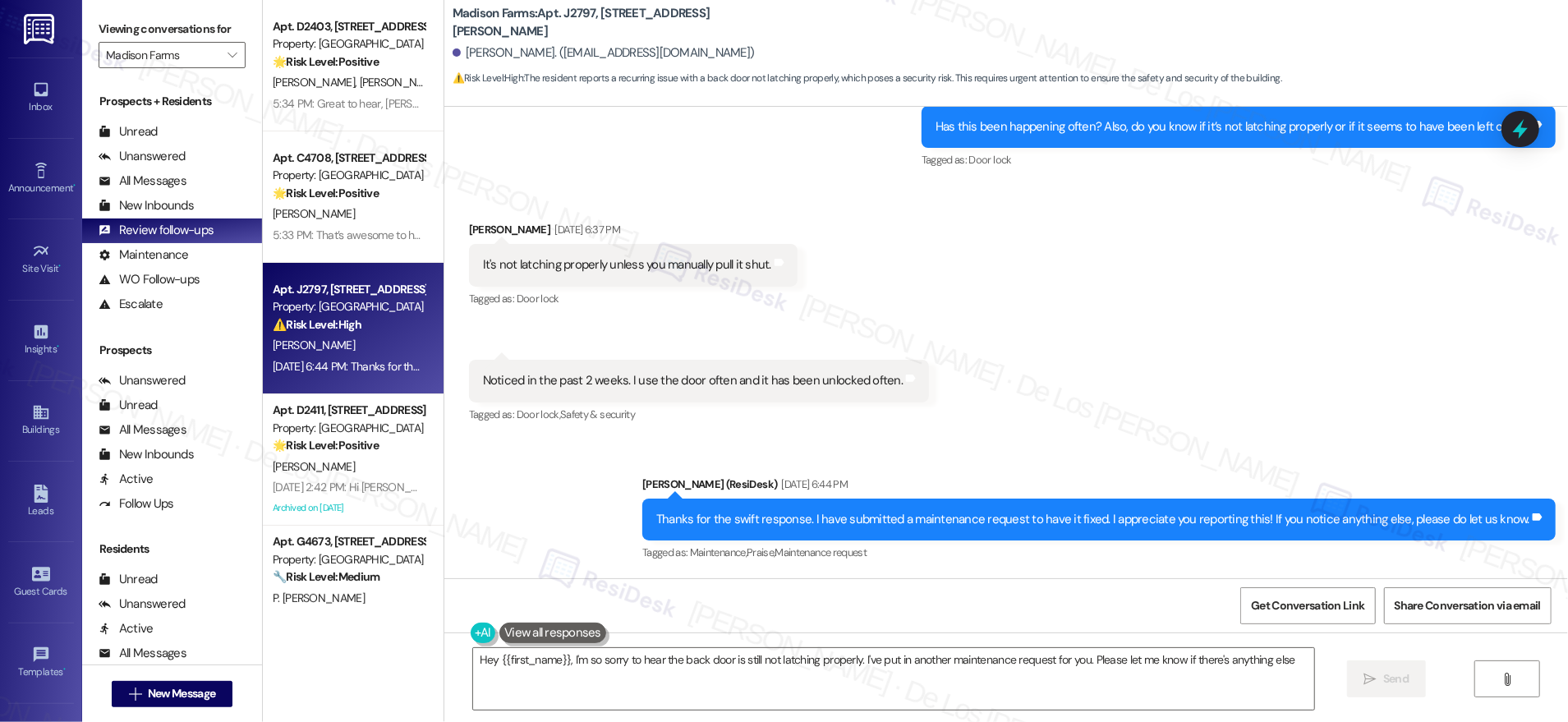
type textarea "Hey {{first_name}}, I'm so sorry to hear the back door is still not latching pr…"
click at [1328, 612] on span "Get Conversation Link" at bounding box center [1308, 606] width 113 height 18
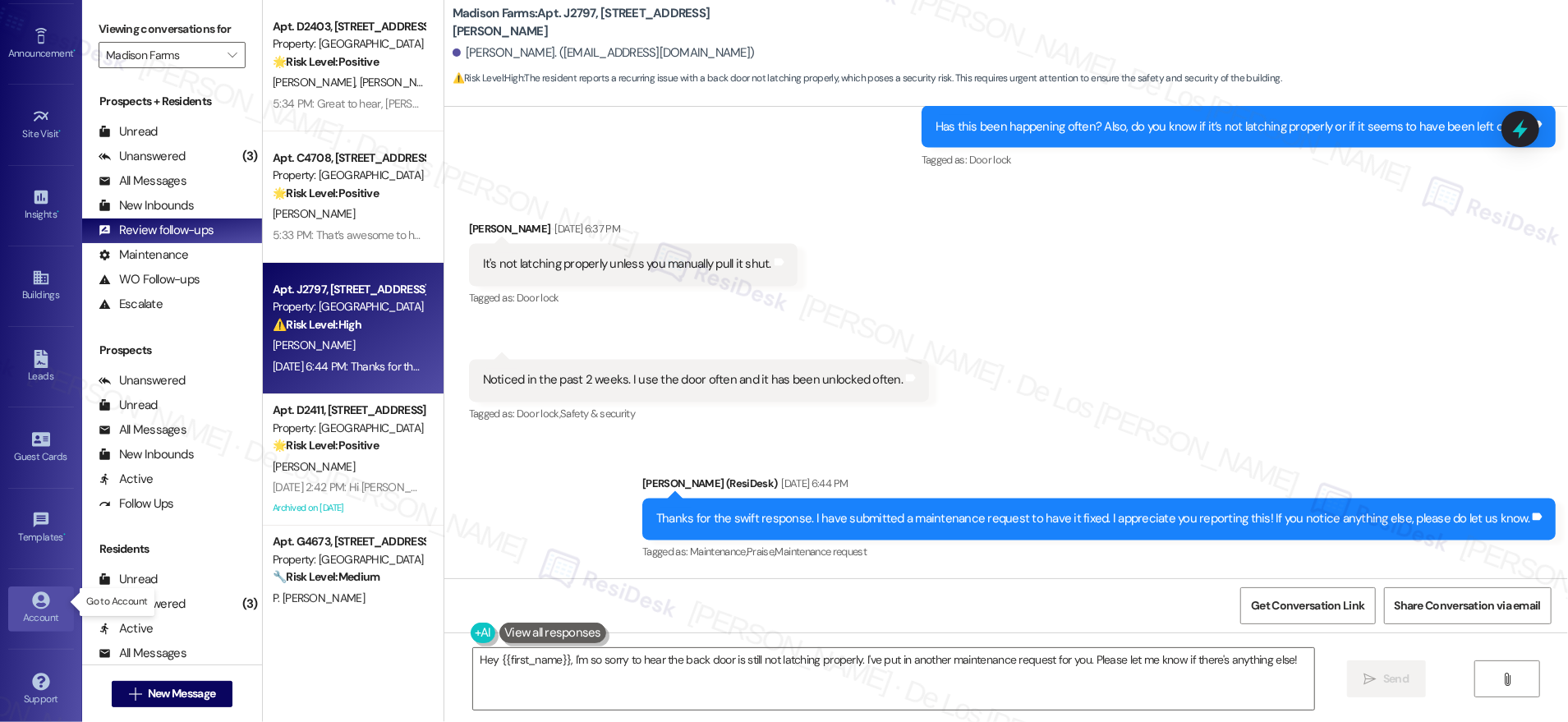
click at [37, 592] on icon at bounding box center [40, 601] width 18 height 18
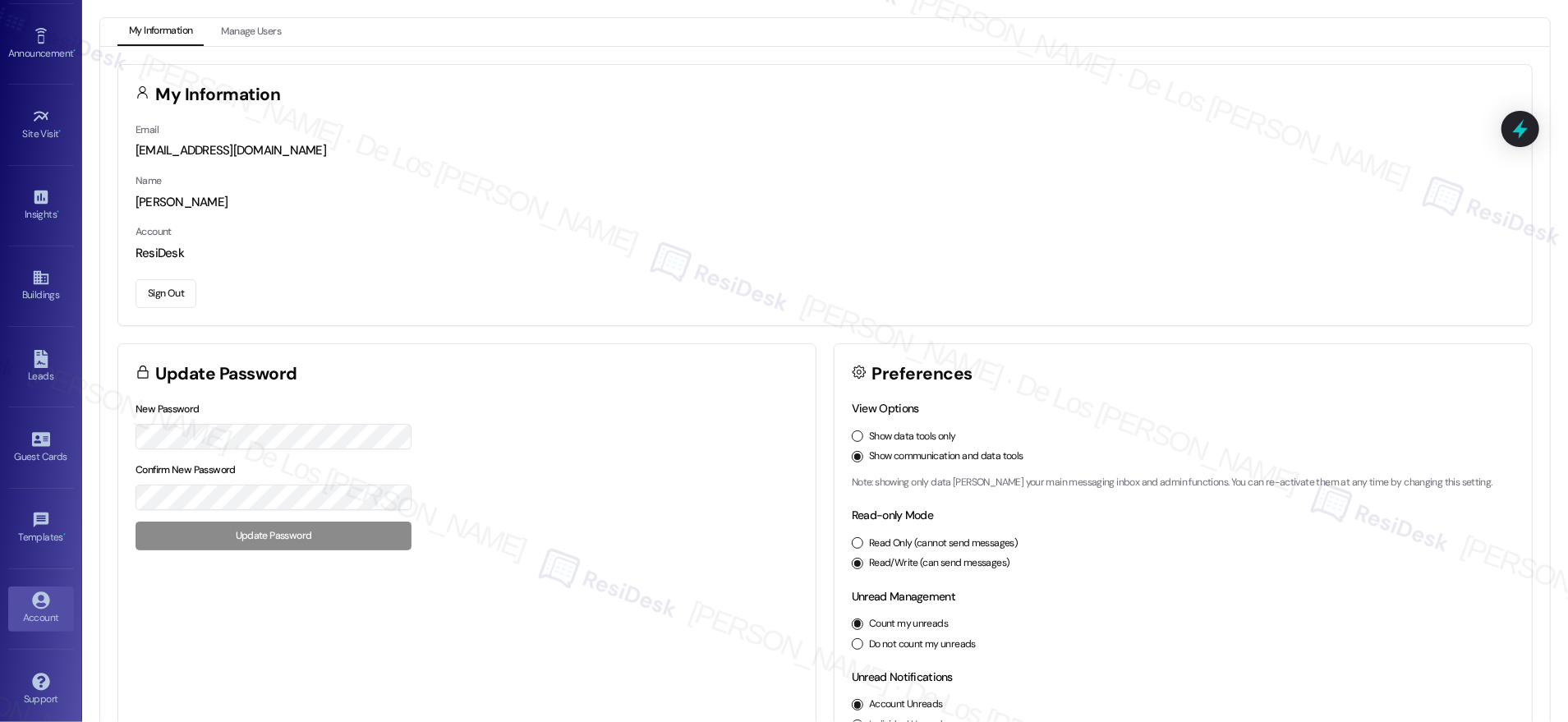
click at [174, 292] on button "Sign Out" at bounding box center [166, 293] width 61 height 28
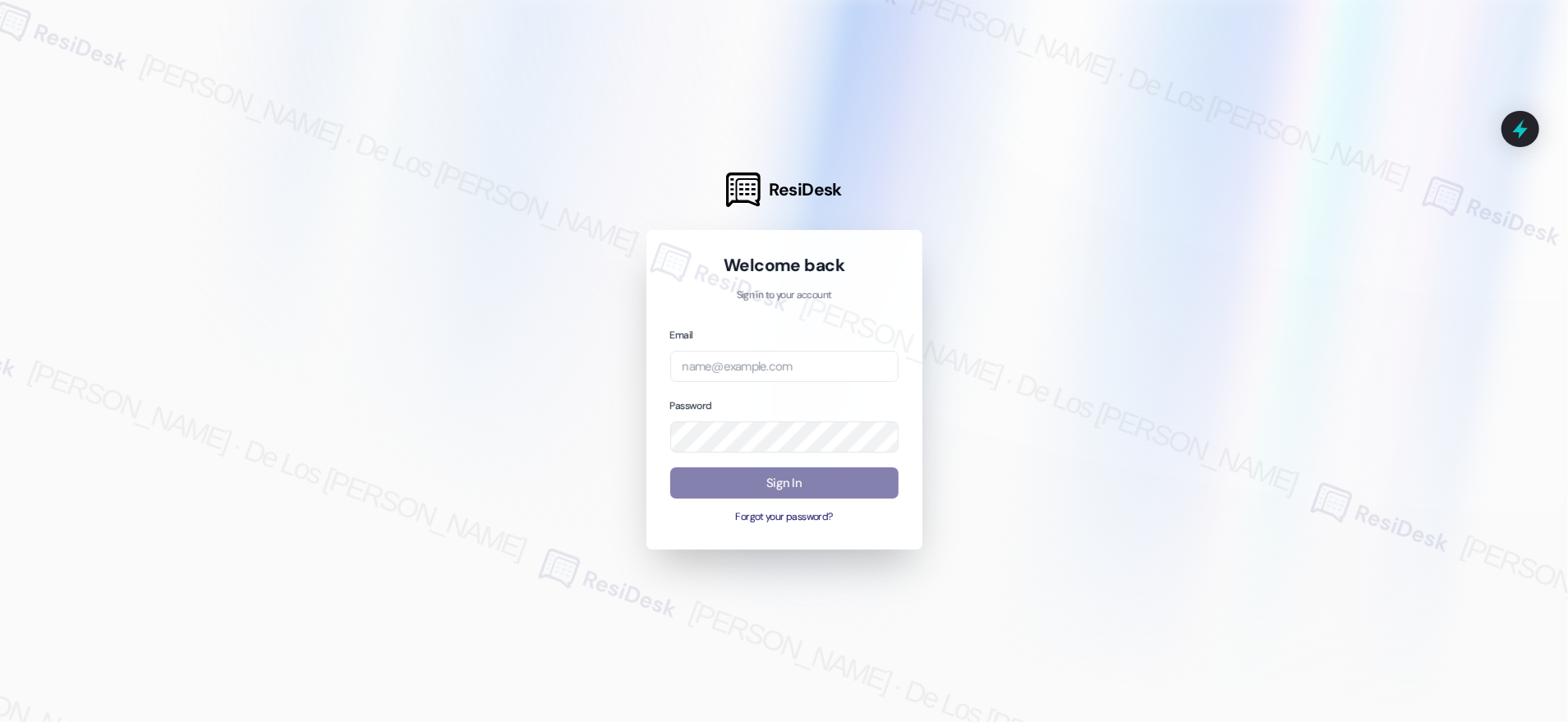
click at [1379, 181] on div at bounding box center [784, 361] width 1568 height 722
click at [819, 369] on input "email" at bounding box center [784, 367] width 229 height 32
paste input "automated-surveys-balfour_beatty_communities-[PERSON_NAME].[PERSON_NAME]@balfou…"
type input "automated-surveys-balfour_beatty_communities-[PERSON_NAME].[PERSON_NAME]@balfou…"
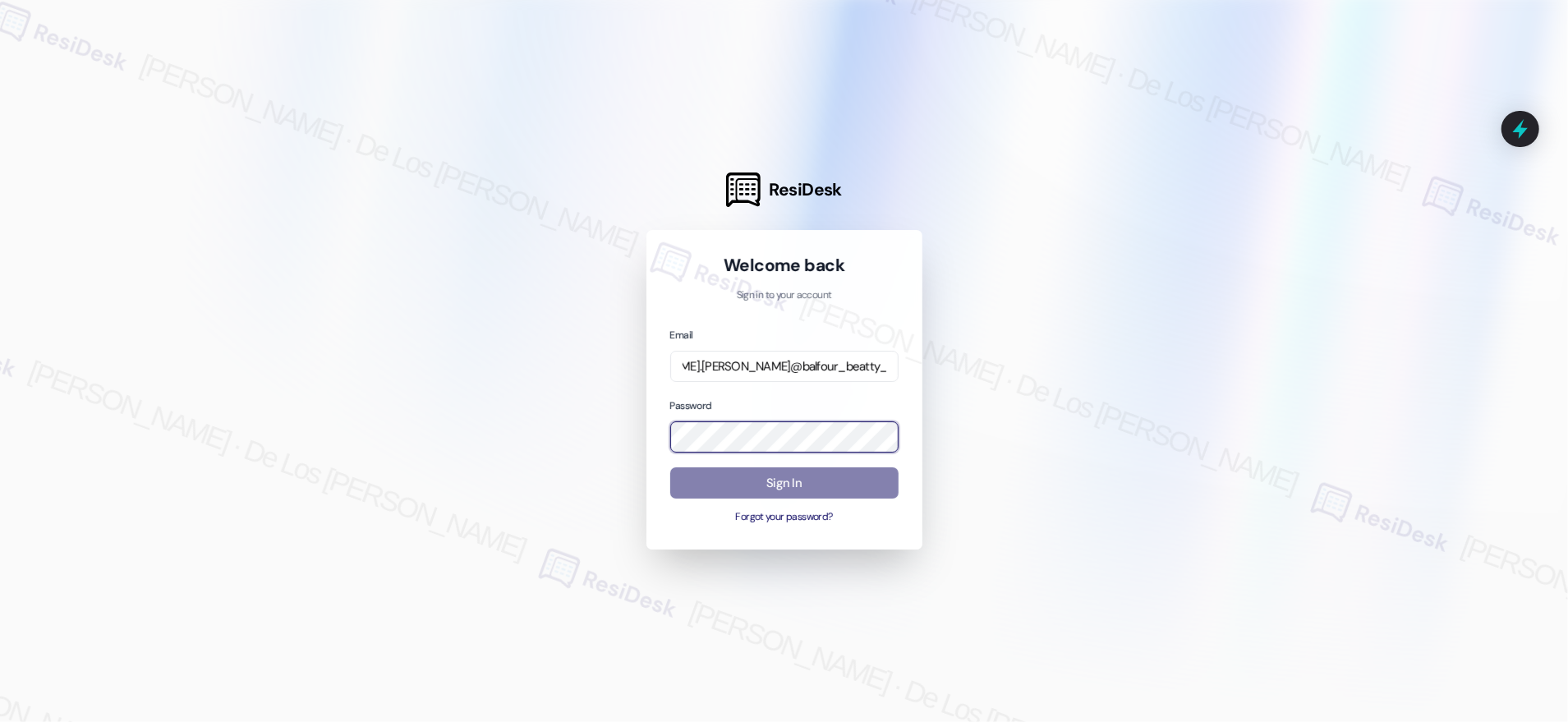
scroll to position [0, 0]
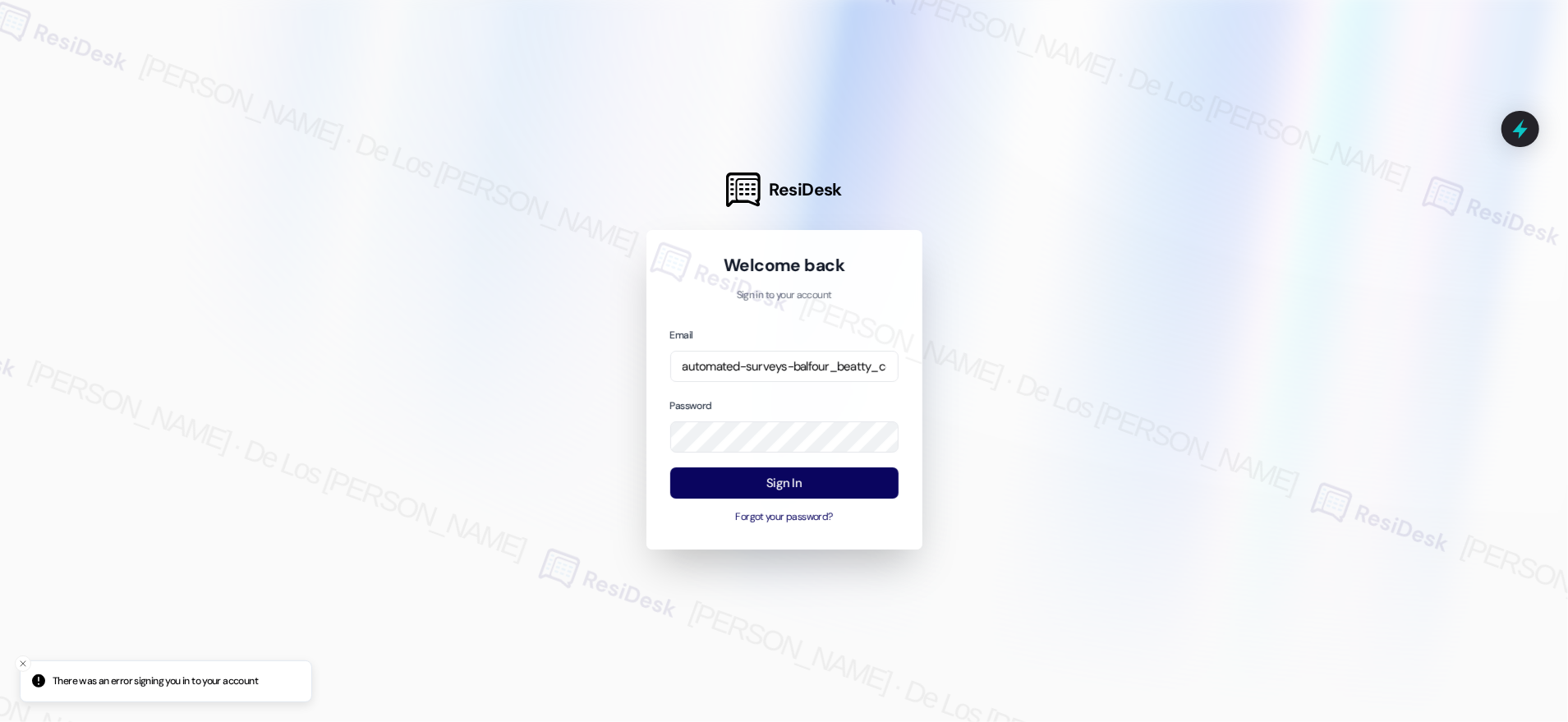
drag, startPoint x: 1013, startPoint y: 412, endPoint x: 985, endPoint y: 425, distance: 30.9
click at [1012, 412] on div at bounding box center [784, 361] width 1568 height 722
click at [862, 364] on input "automated-surveys-balfour_beatty_communities-[PERSON_NAME].[PERSON_NAME]@balfou…" at bounding box center [784, 367] width 229 height 32
